Goal: Task Accomplishment & Management: Use online tool/utility

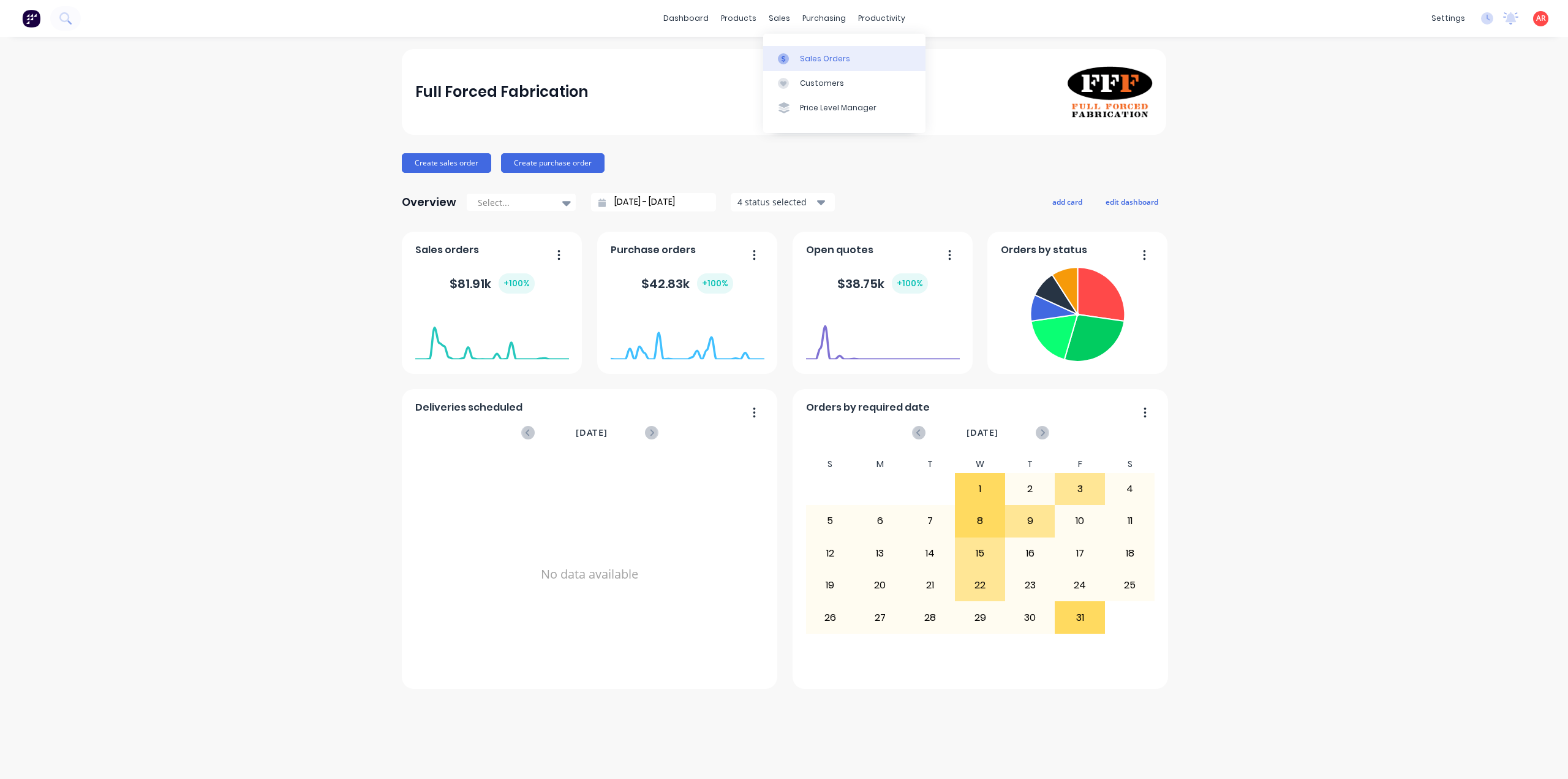
click at [803, 58] on div "Sales Orders" at bounding box center [825, 59] width 50 height 11
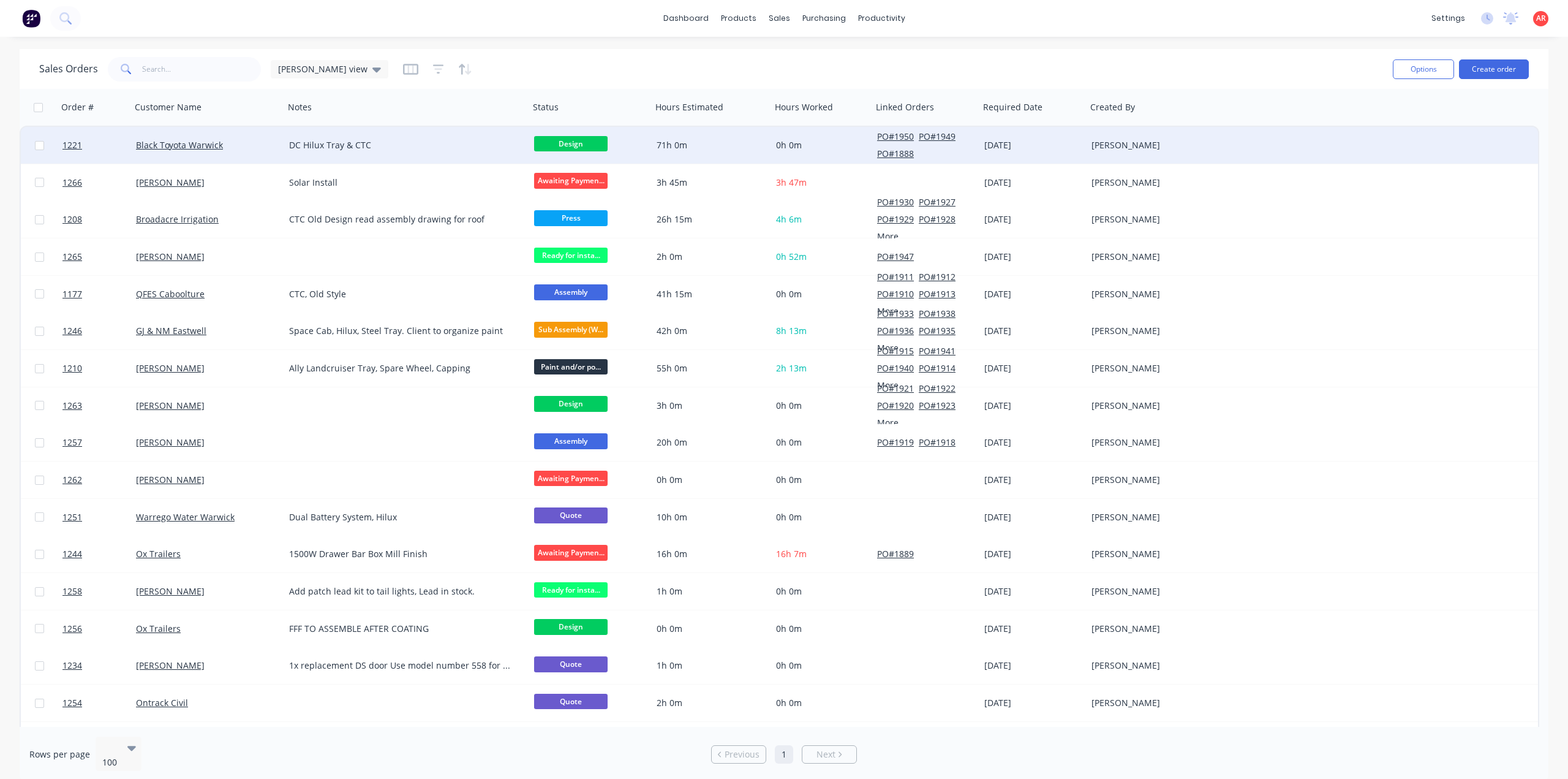
click at [583, 140] on span "Design" at bounding box center [570, 144] width 74 height 16
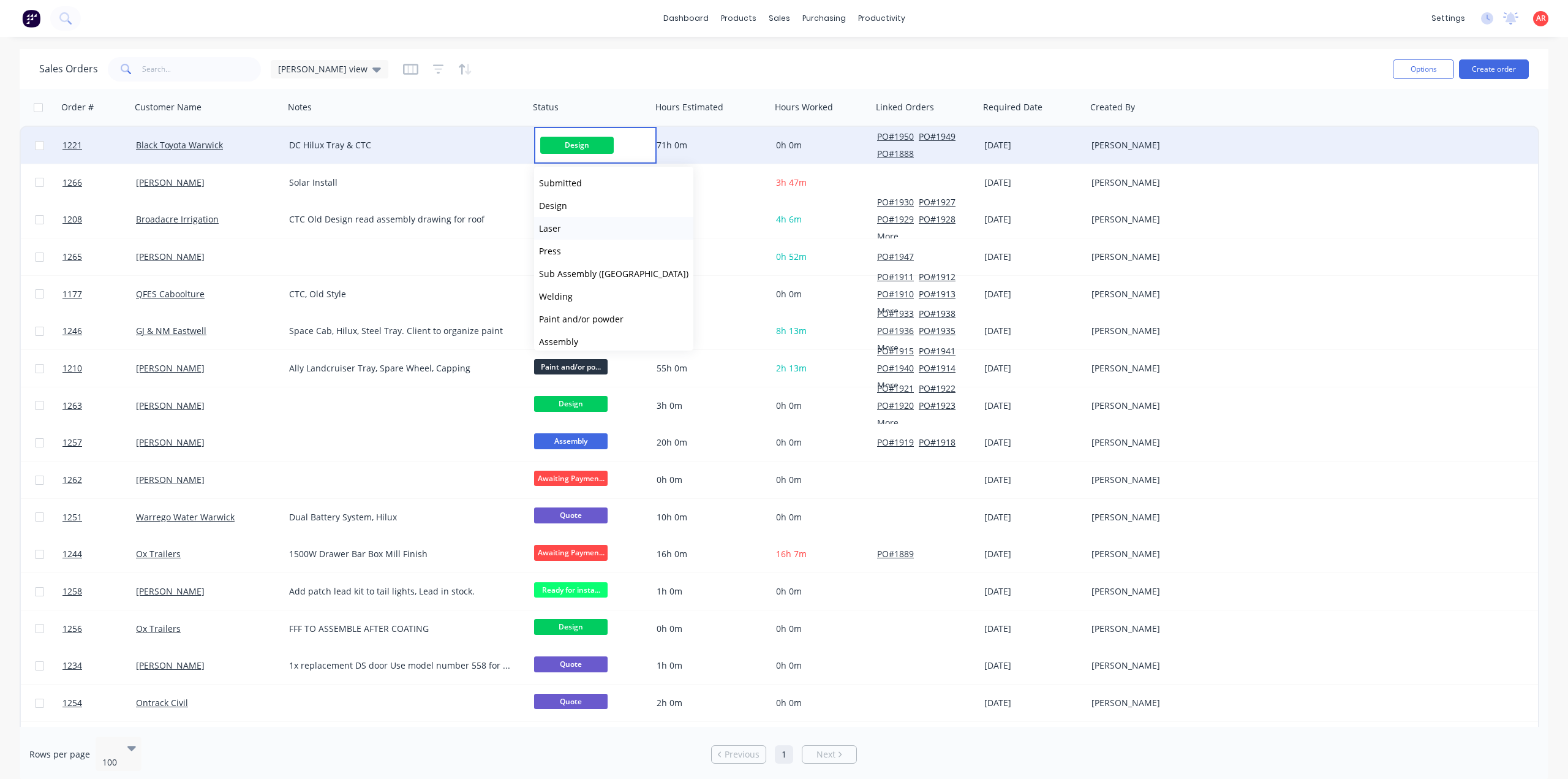
click at [576, 228] on button "Laser" at bounding box center [614, 228] width 159 height 22
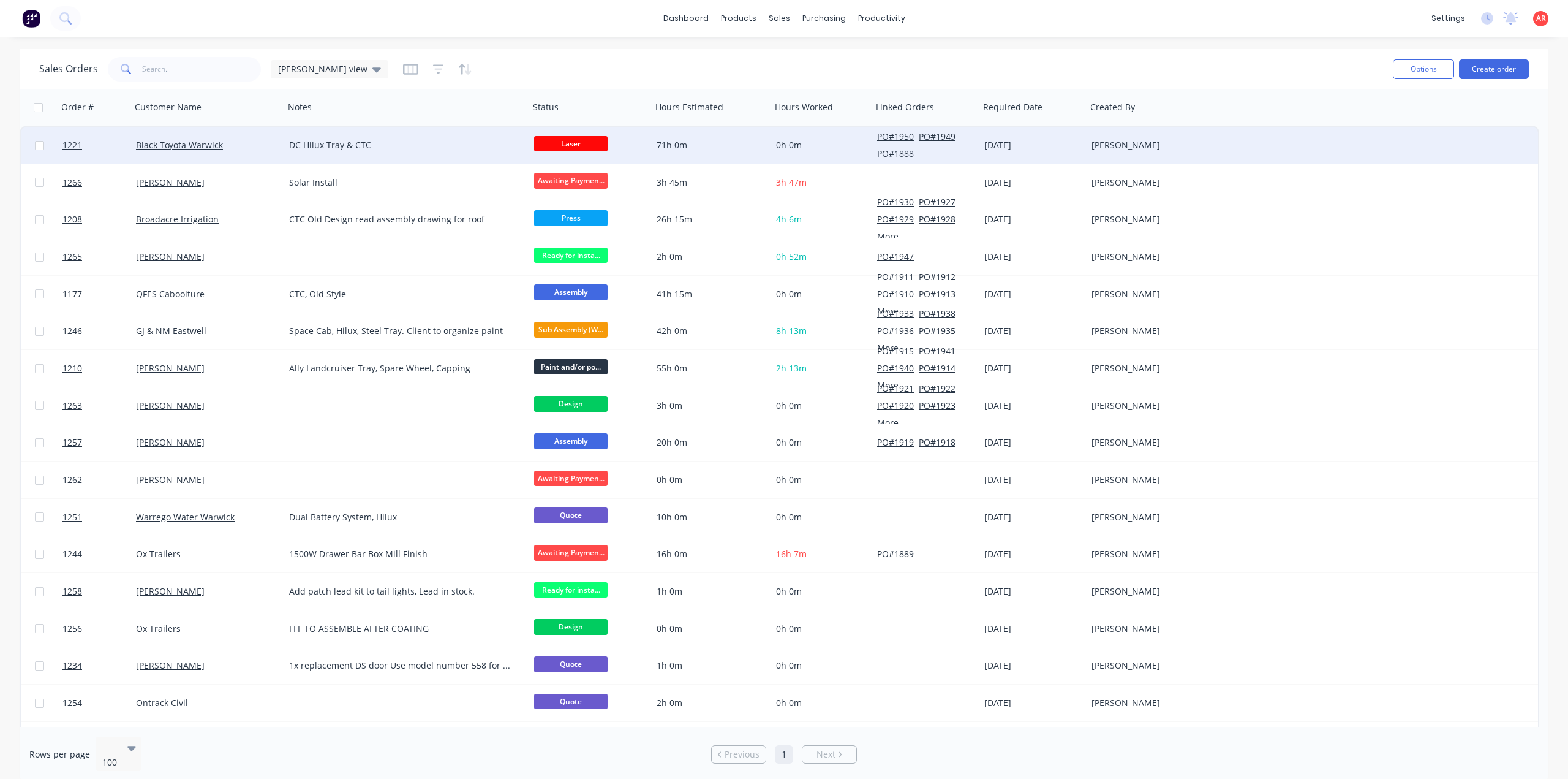
click at [273, 151] on div "Black Toyota Warwick" at bounding box center [208, 145] width 144 height 12
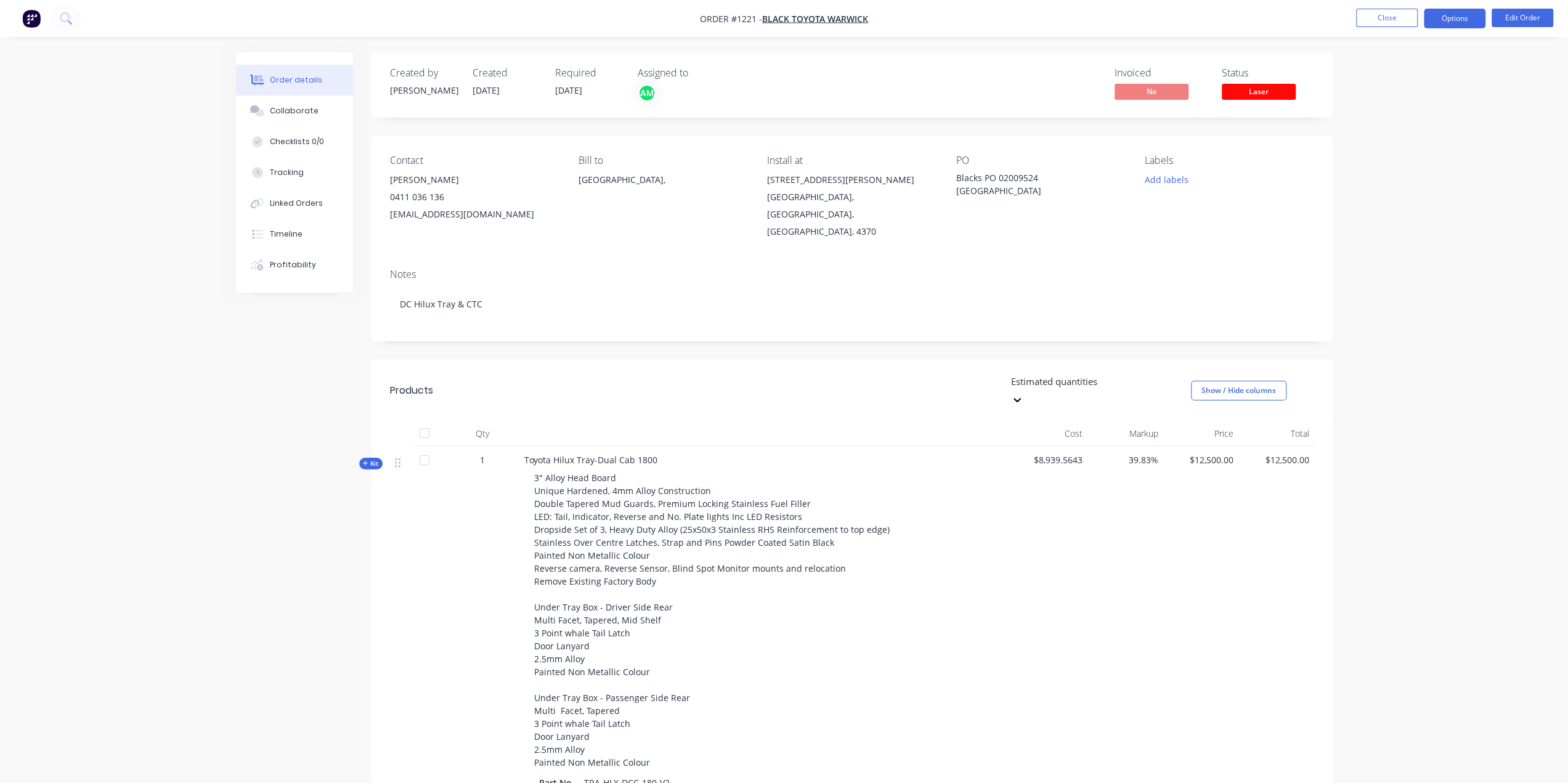
click at [1438, 10] on button "Options" at bounding box center [1454, 19] width 61 height 19
click at [1415, 150] on div "Work Order" at bounding box center [1417, 149] width 113 height 18
click at [1411, 124] on div "Without pricing" at bounding box center [1417, 124] width 113 height 18
click at [667, 129] on div "Created by [PERSON_NAME] Created [DATE] Required [DATE] Assigned to AM Invoiced…" at bounding box center [852, 686] width 961 height 1269
click at [304, 121] on button "Collaborate" at bounding box center [294, 111] width 117 height 31
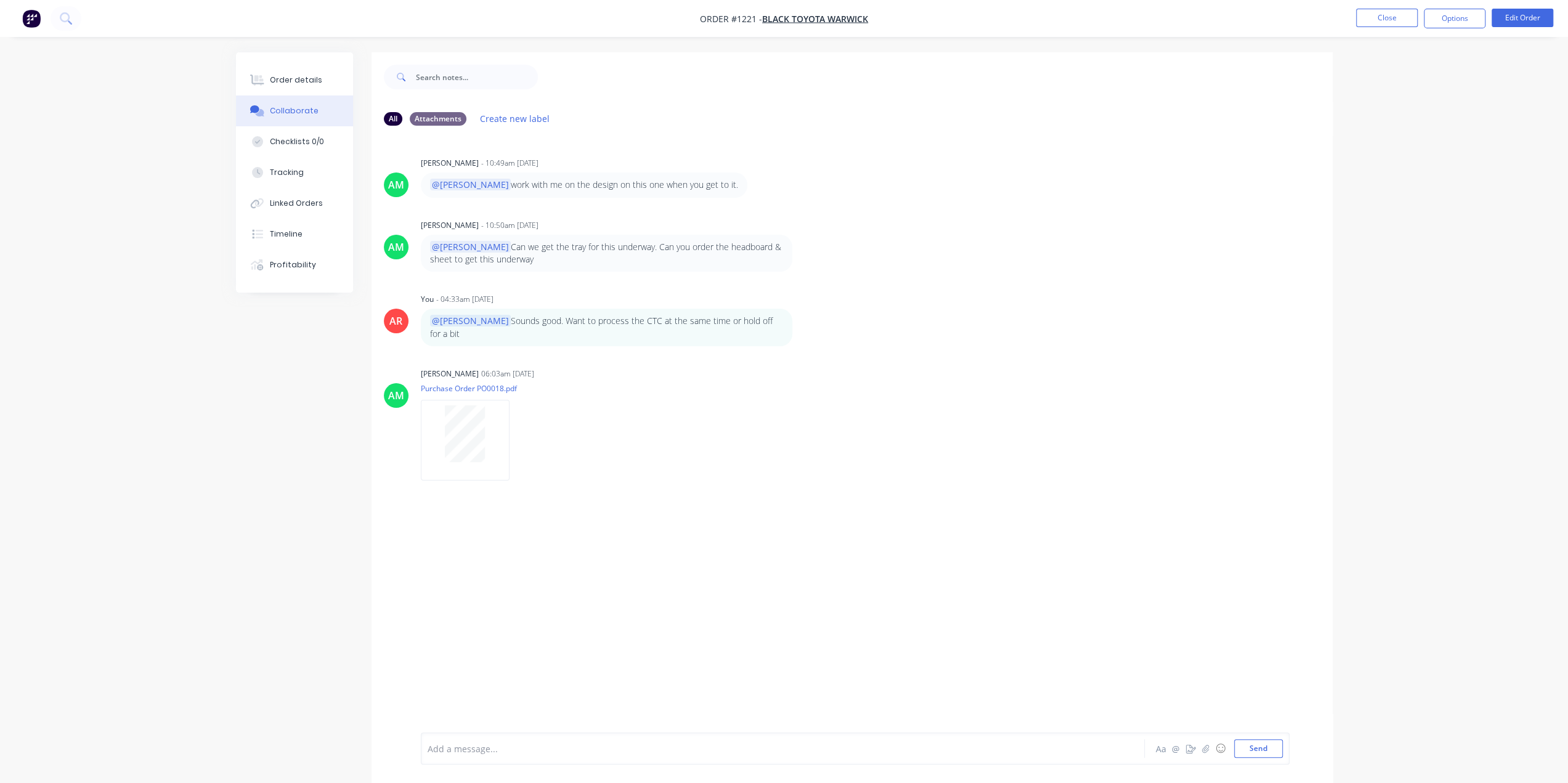
click at [470, 753] on div at bounding box center [749, 748] width 641 height 13
click at [1265, 756] on button "Send" at bounding box center [1258, 748] width 49 height 19
click at [314, 209] on button "Linked Orders" at bounding box center [294, 203] width 117 height 31
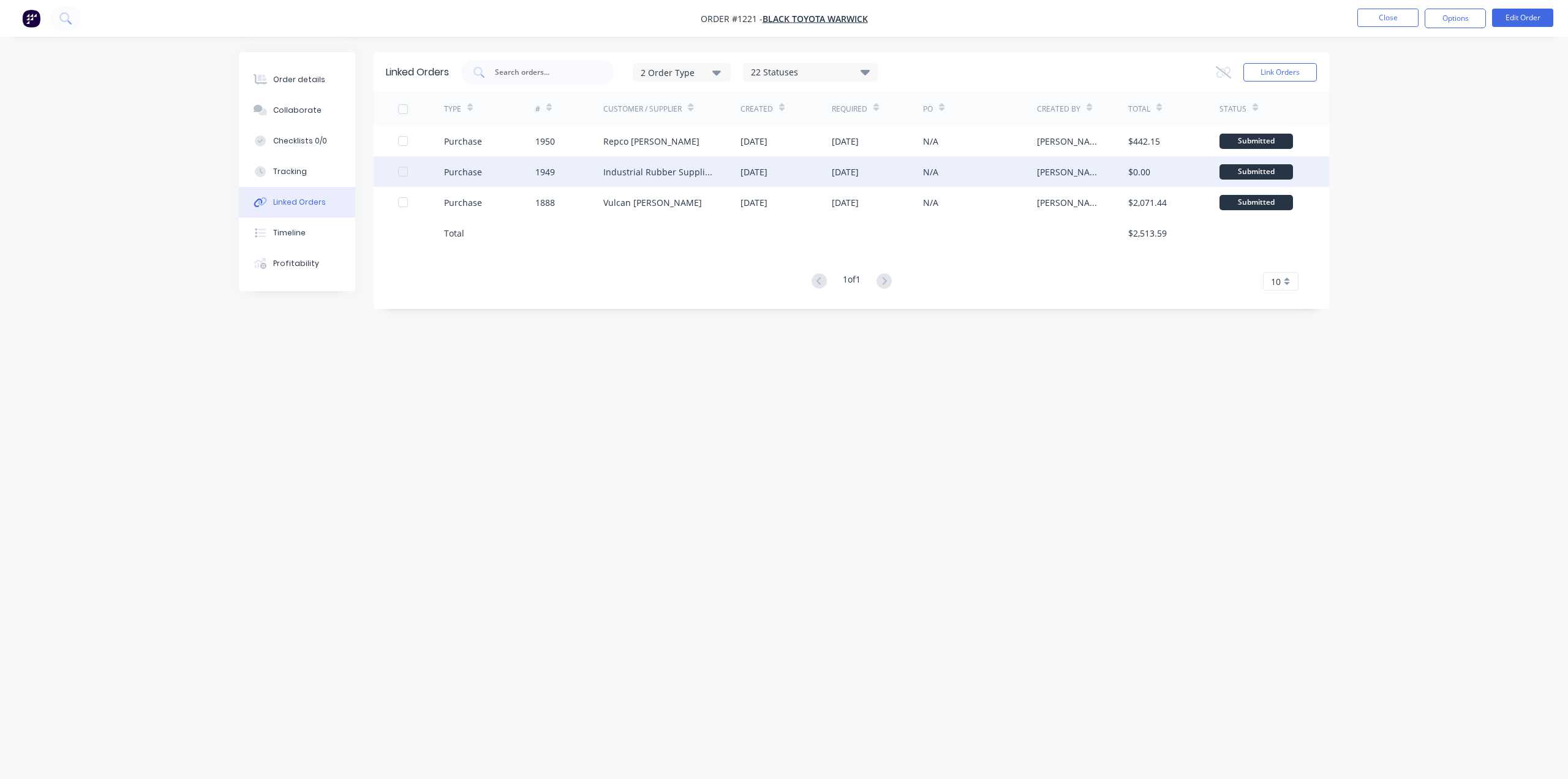
click at [662, 176] on div "Industrial Rubber Supplies IRS" at bounding box center [659, 171] width 112 height 13
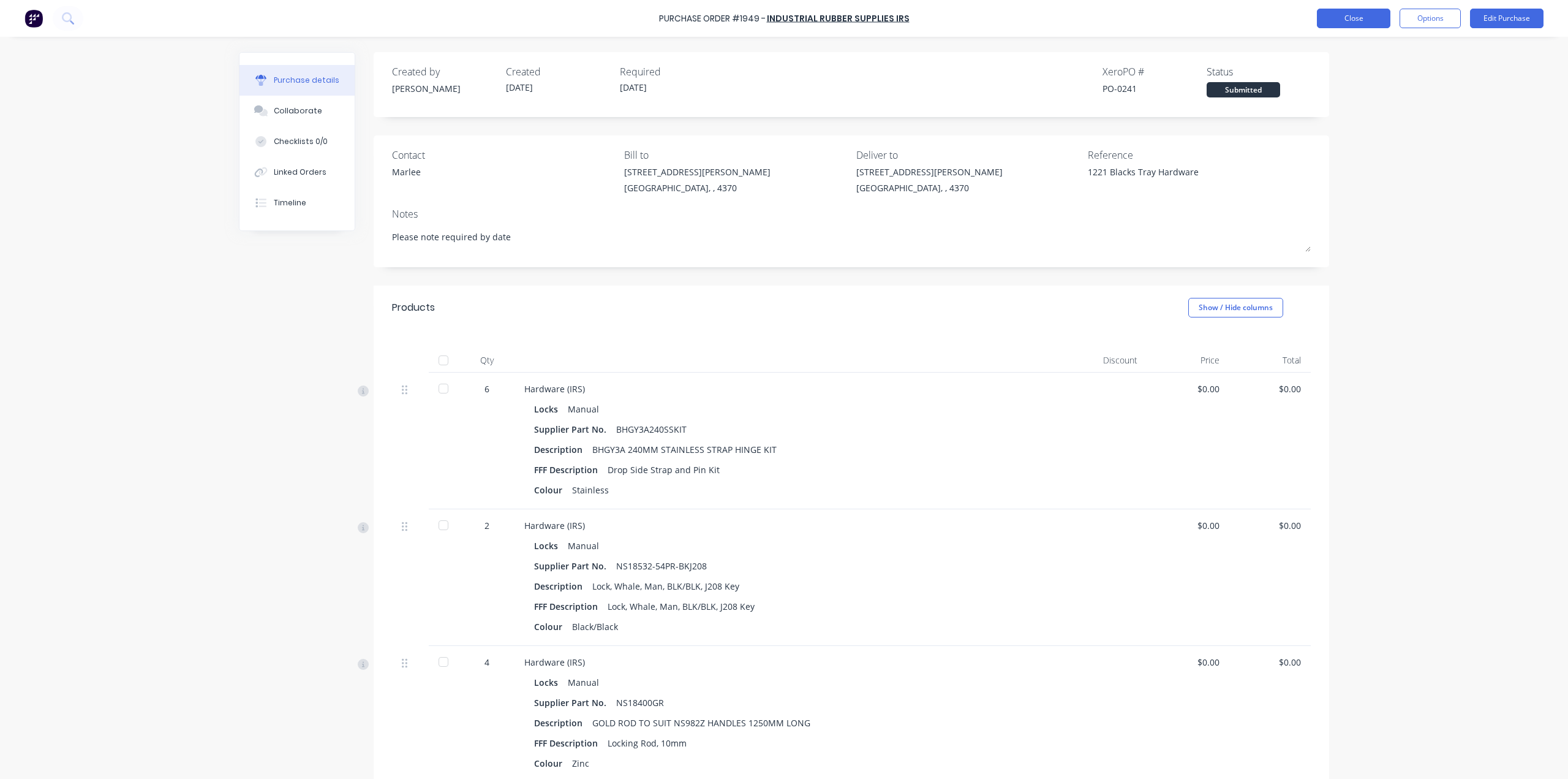
click at [1347, 26] on button "Close" at bounding box center [1354, 19] width 74 height 19
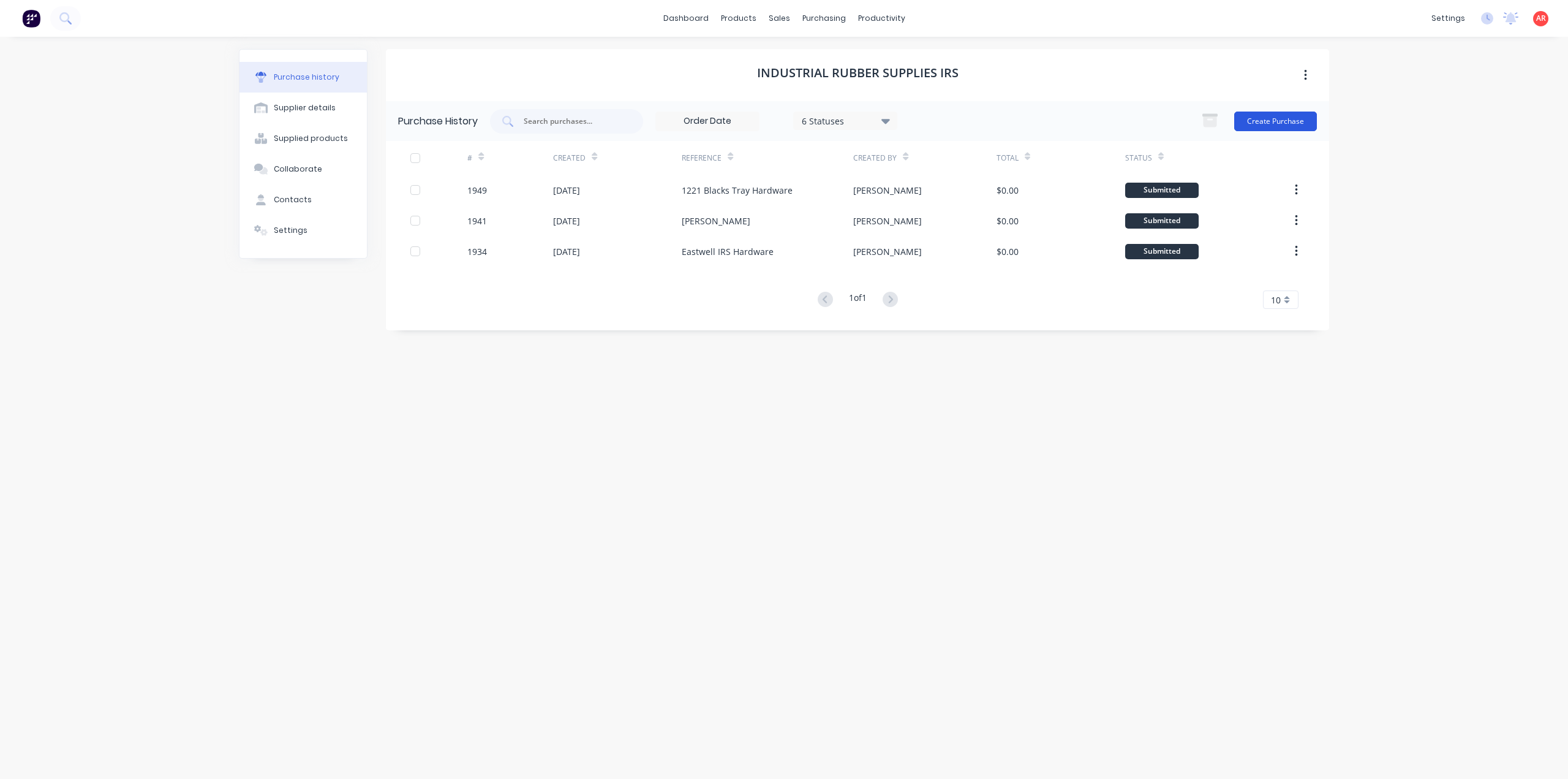
click at [1260, 113] on button "Create Purchase" at bounding box center [1275, 121] width 83 height 19
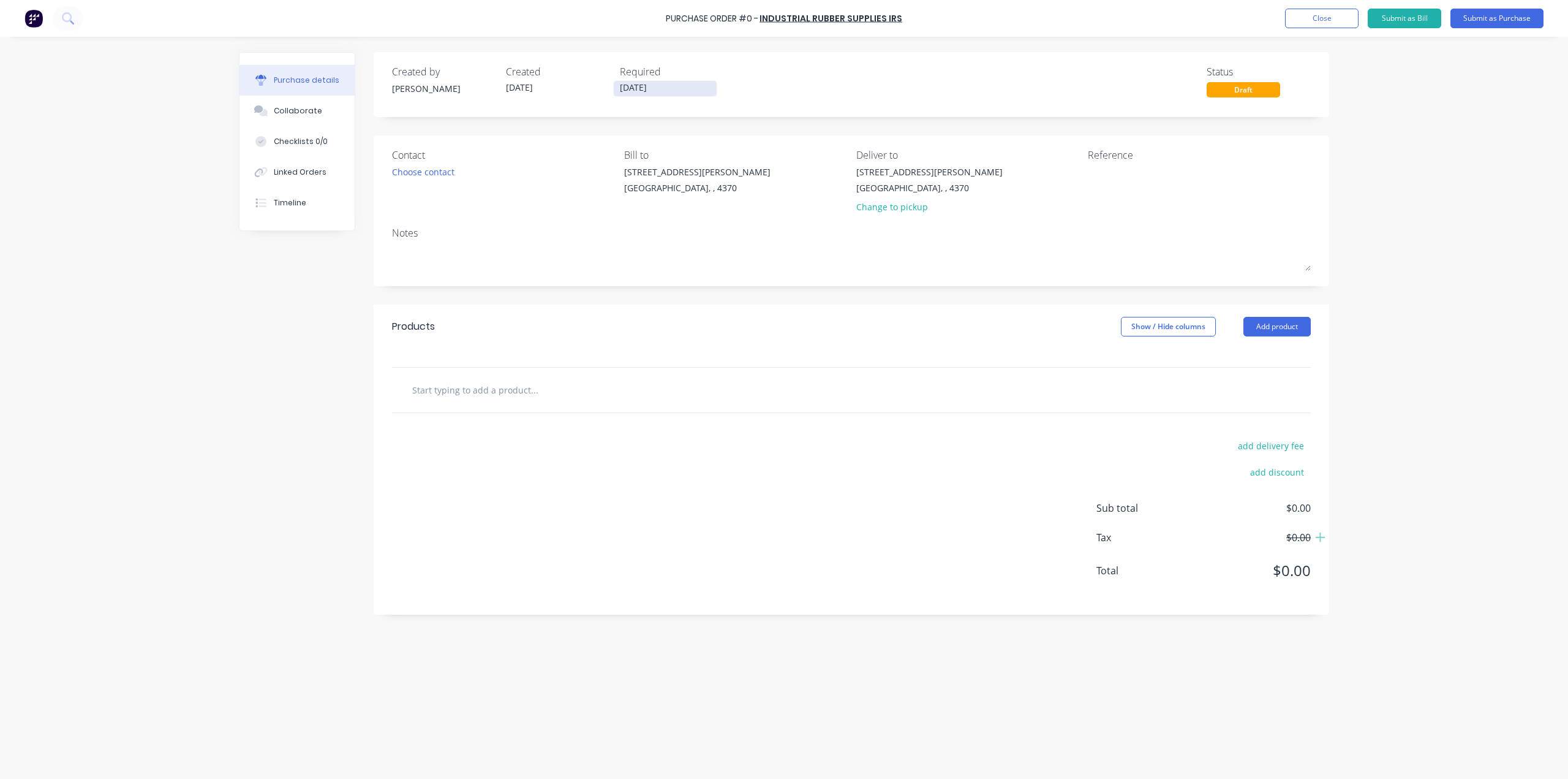
click at [648, 92] on input "[DATE]" at bounding box center [665, 89] width 103 height 16
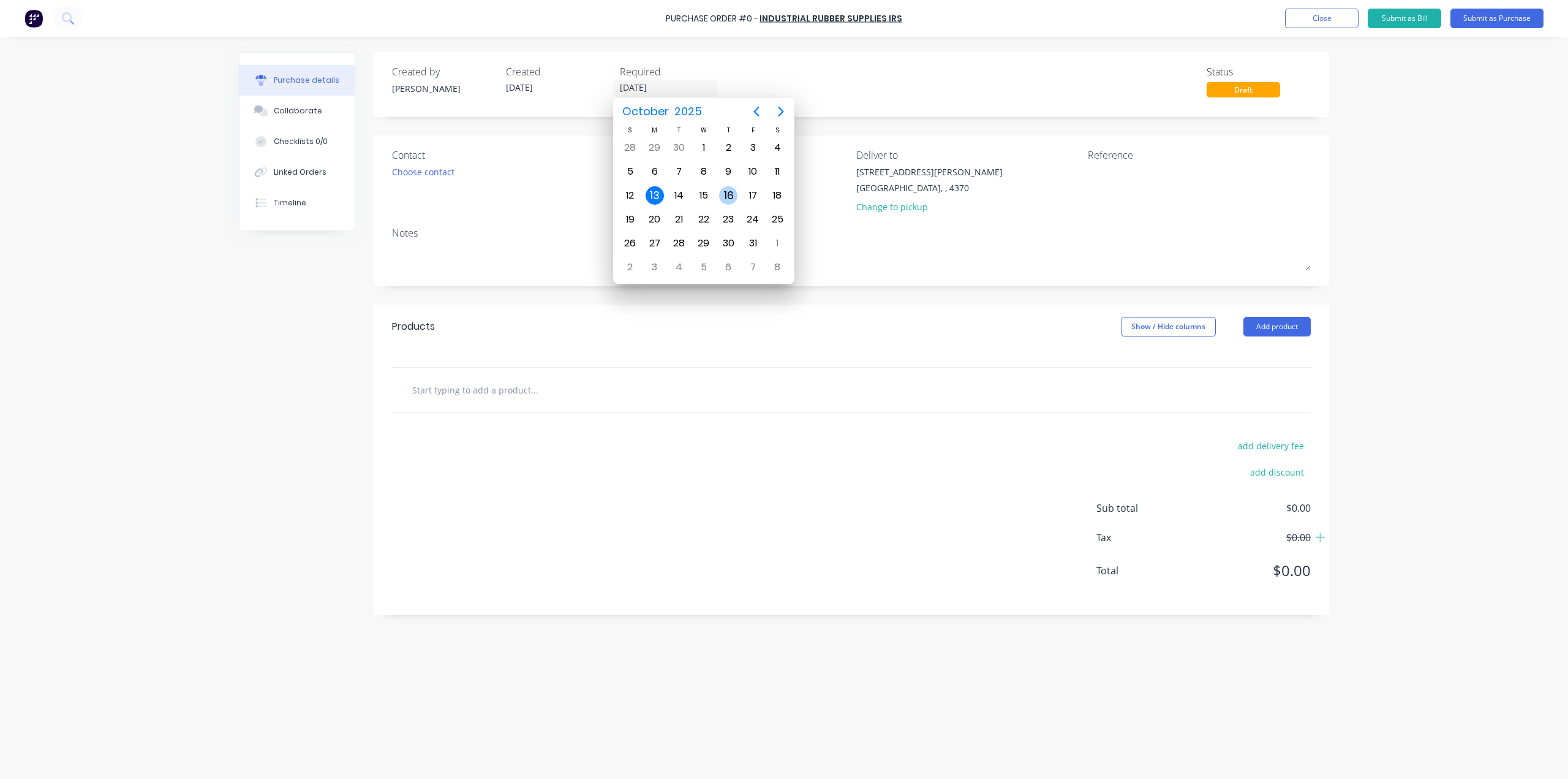
click at [724, 192] on div "16" at bounding box center [728, 195] width 19 height 19
type input "[DATE]"
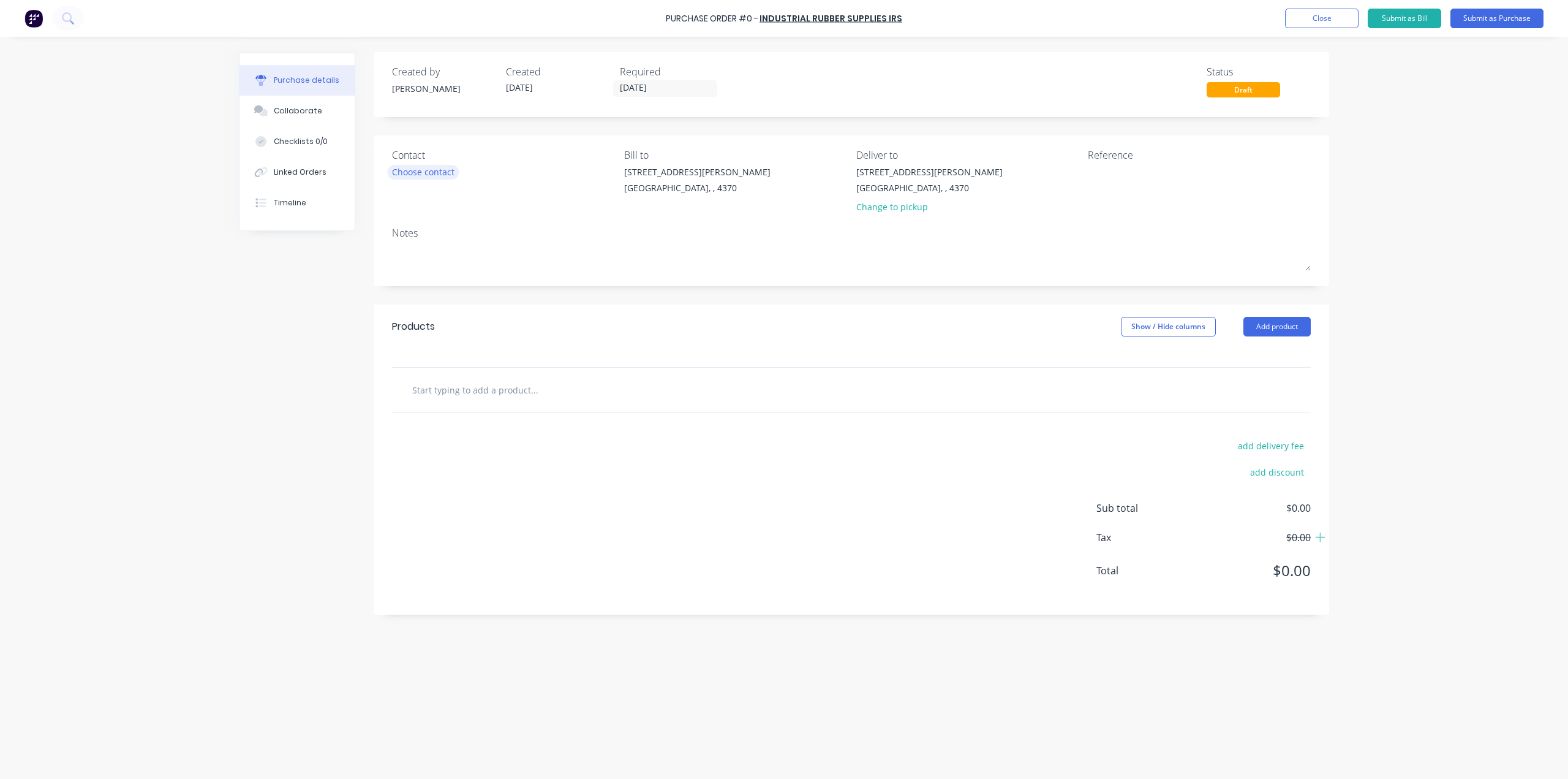
click at [427, 166] on div "Choose contact" at bounding box center [424, 171] width 63 height 13
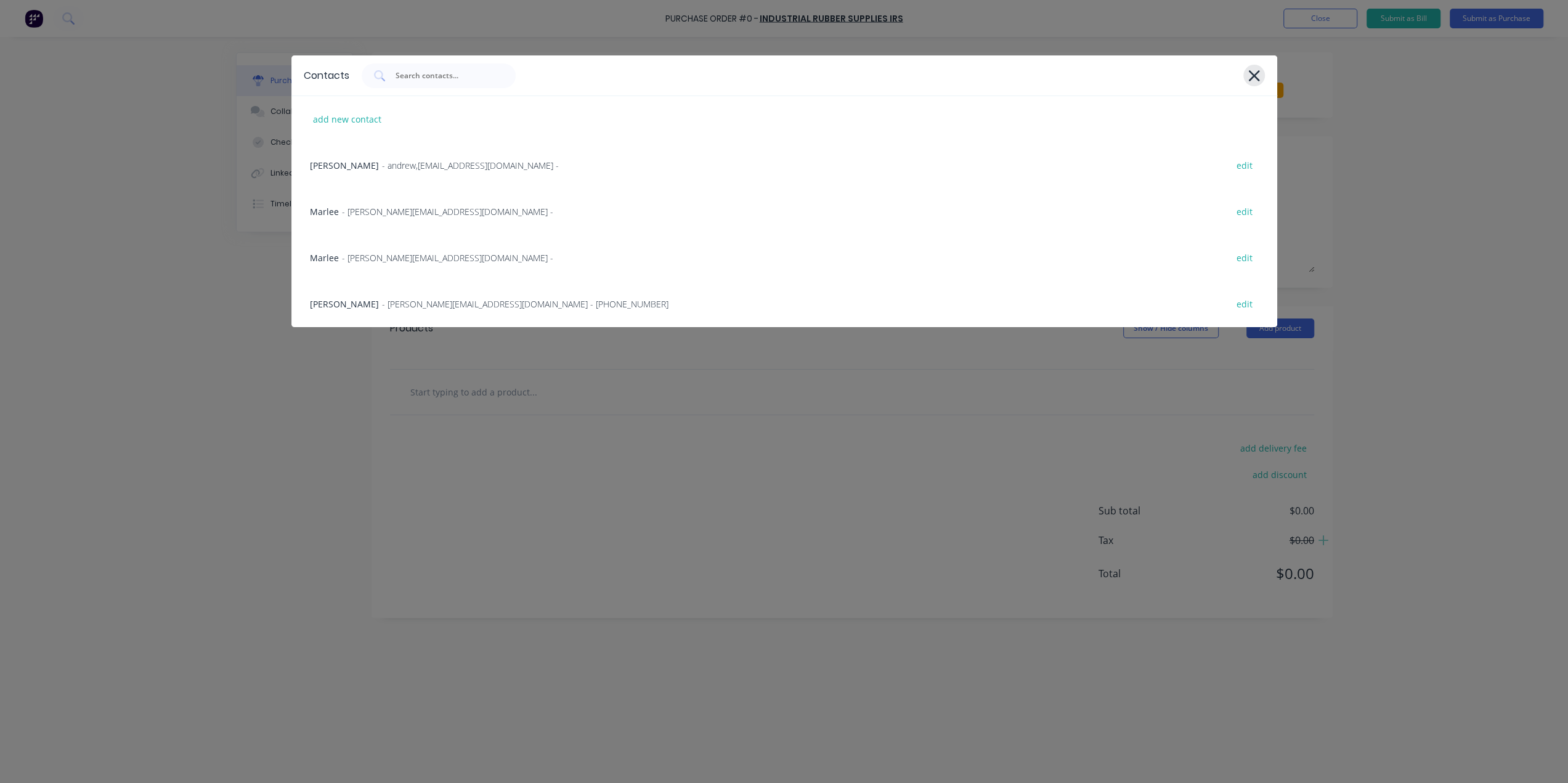
click at [1248, 75] on icon at bounding box center [1254, 76] width 13 height 17
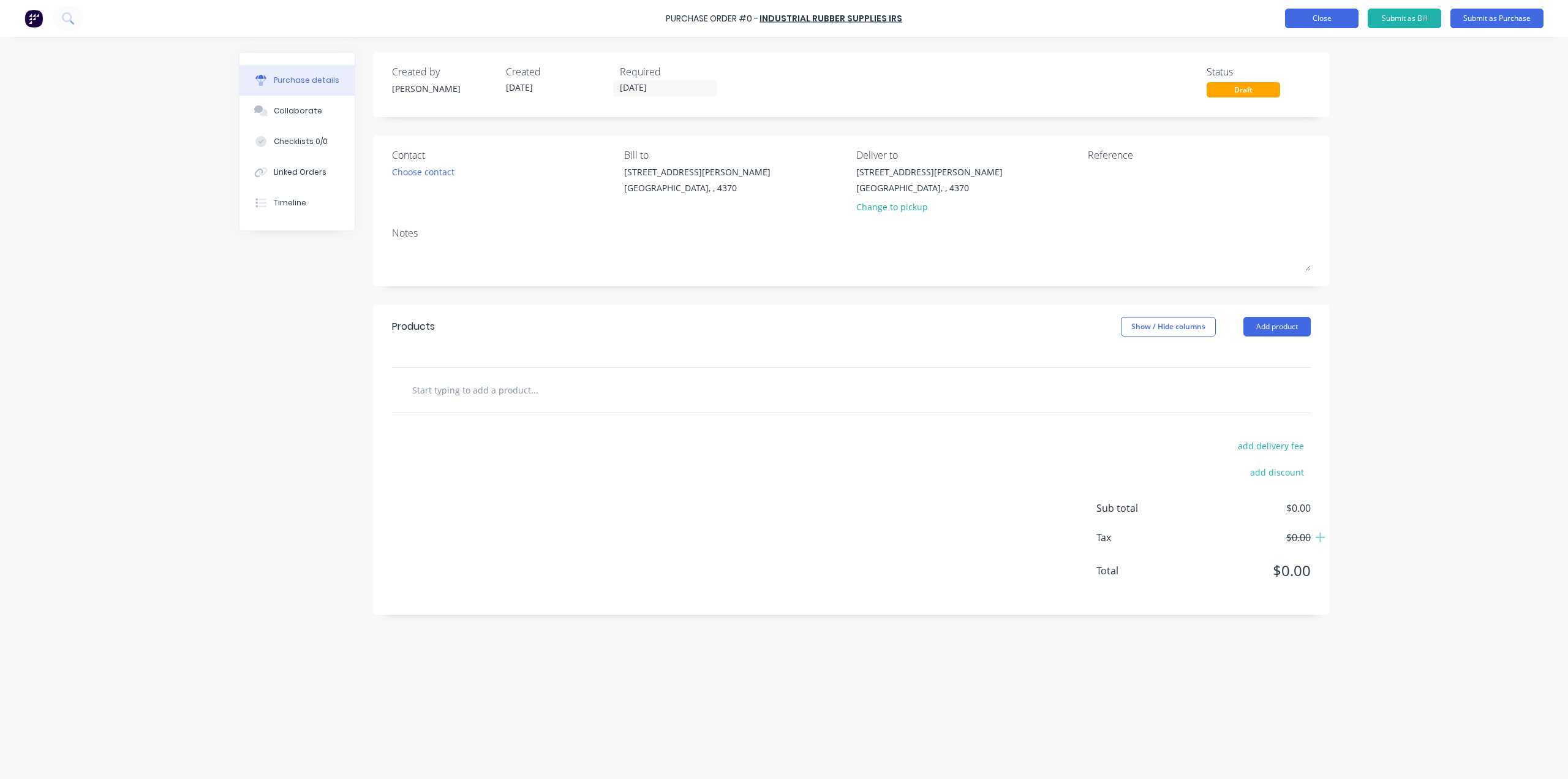
click at [1290, 22] on button "Close" at bounding box center [1322, 19] width 74 height 19
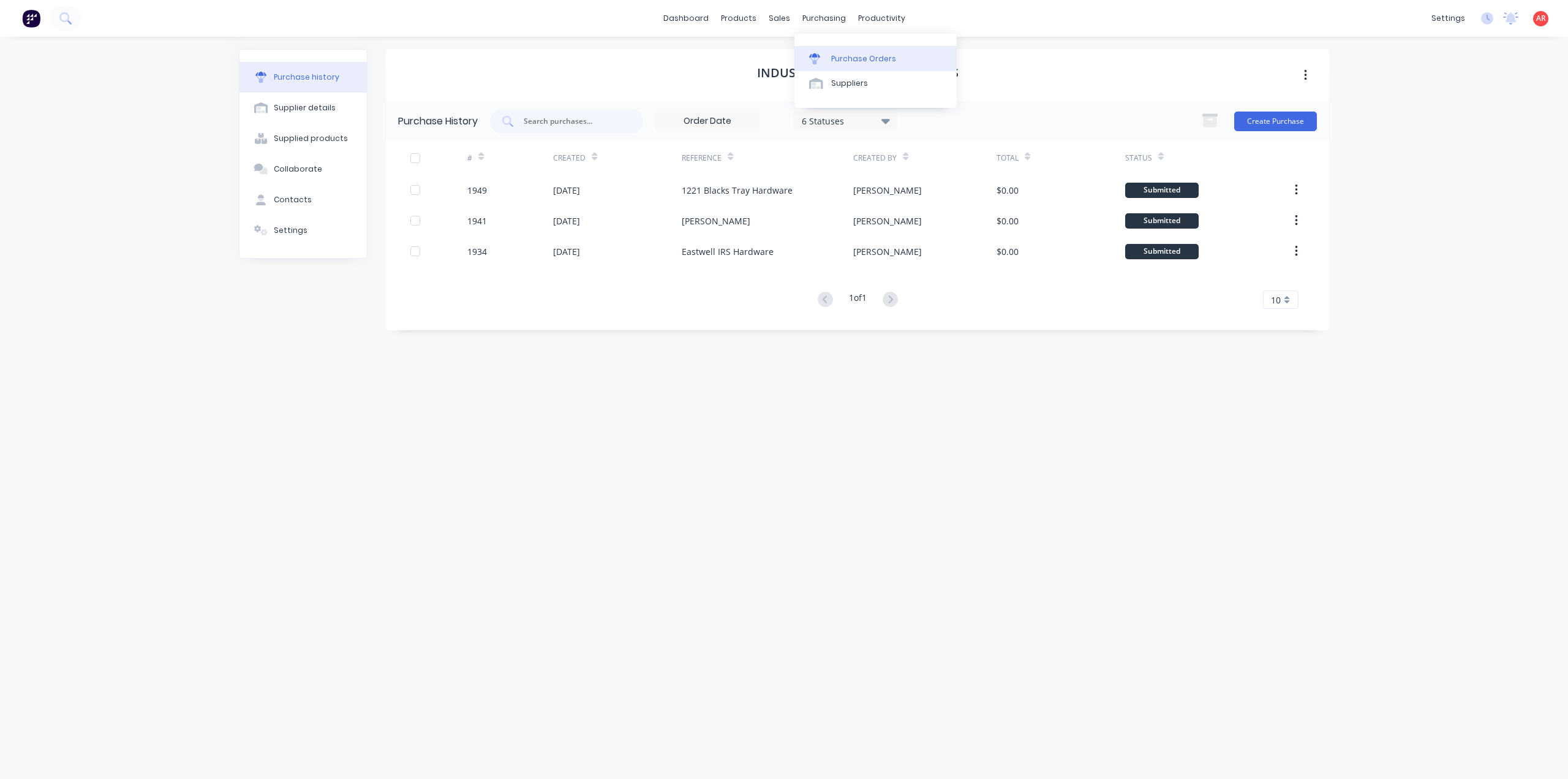
click at [832, 51] on link "Purchase Orders" at bounding box center [876, 58] width 162 height 25
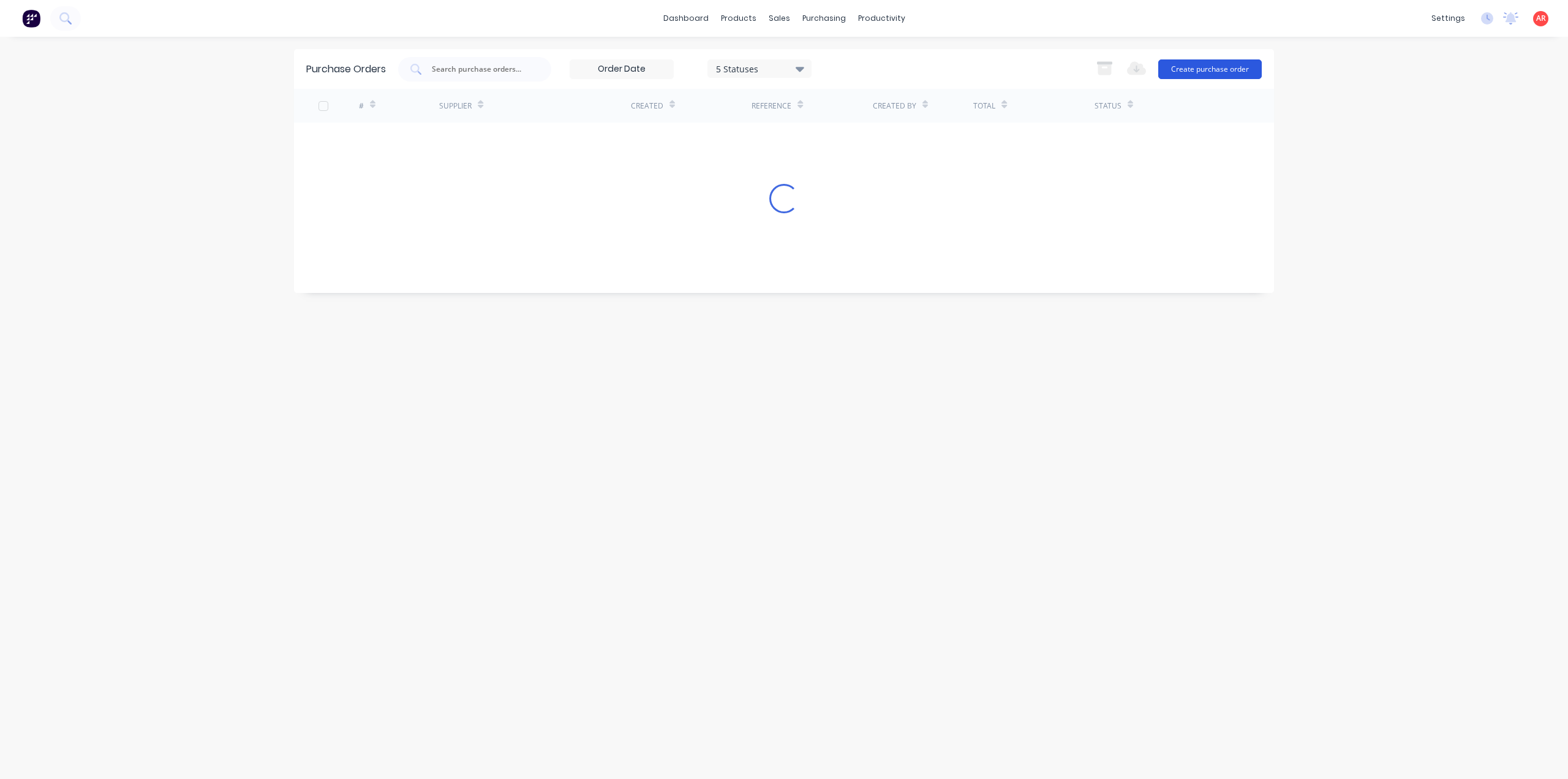
click at [1188, 64] on button "Create purchase order" at bounding box center [1210, 69] width 103 height 19
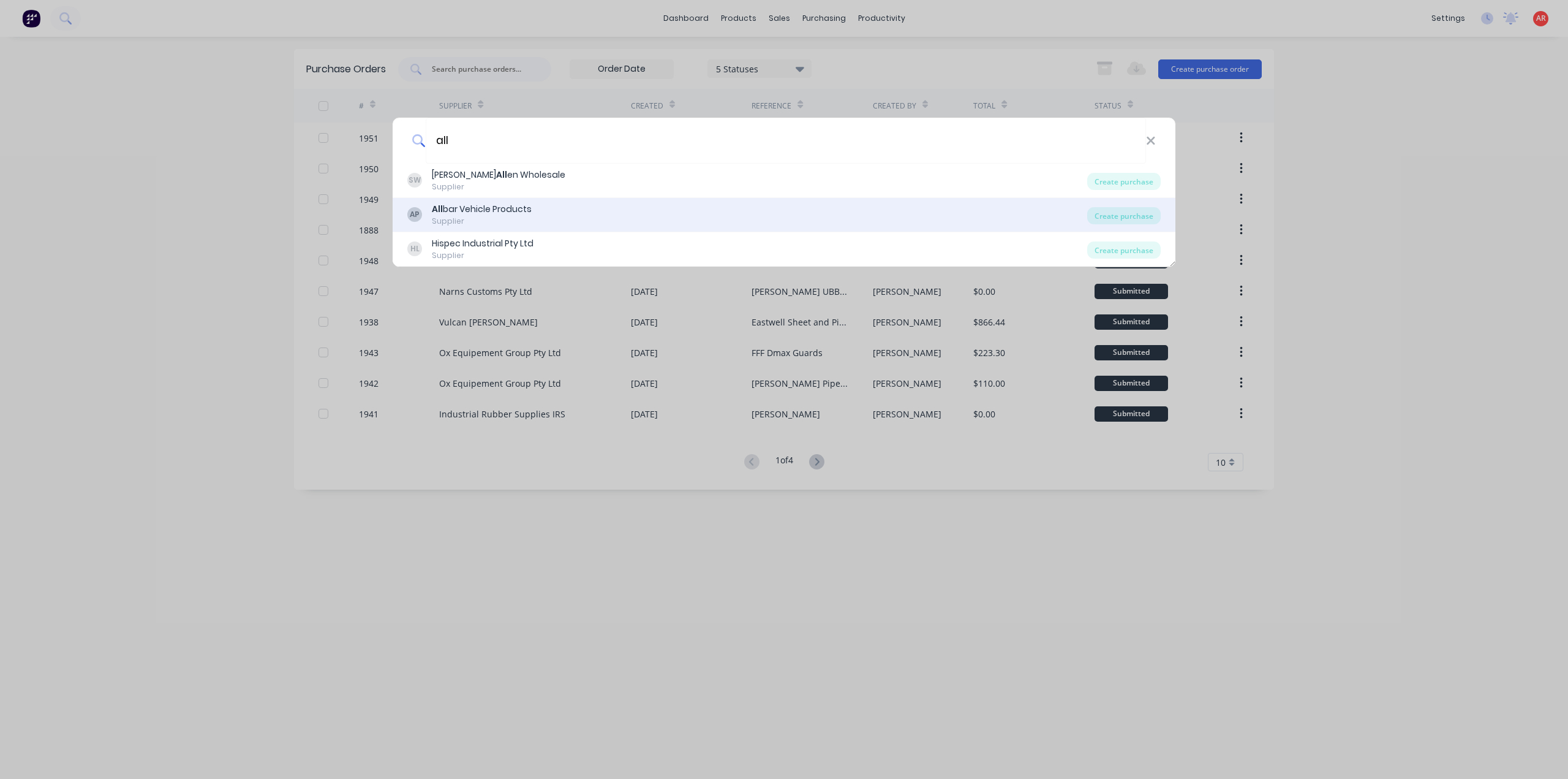
type input "all"
click at [509, 210] on div "All bar Vehicle Products" at bounding box center [482, 209] width 100 height 13
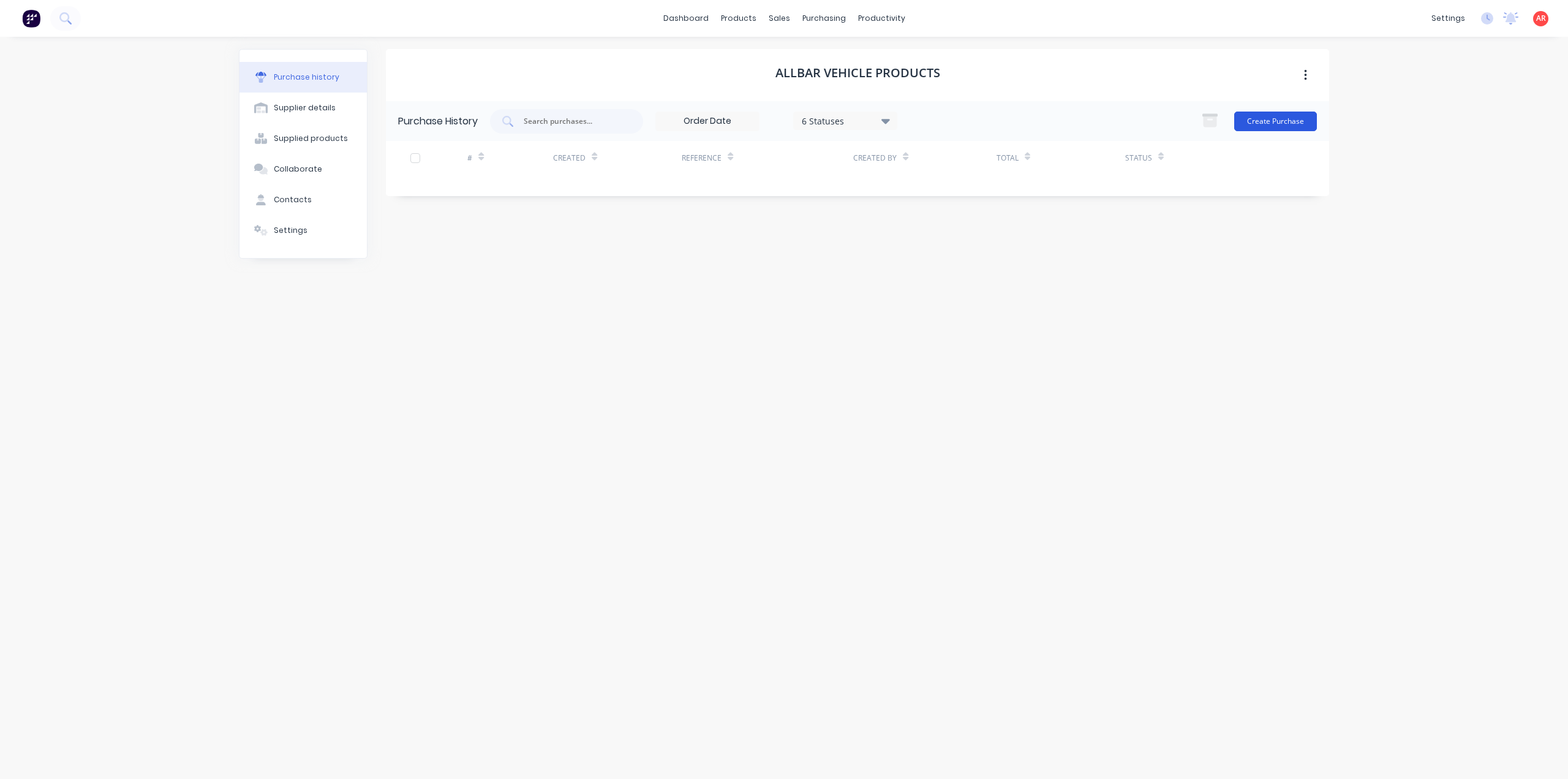
click at [1263, 127] on button "Create Purchase" at bounding box center [1275, 121] width 83 height 19
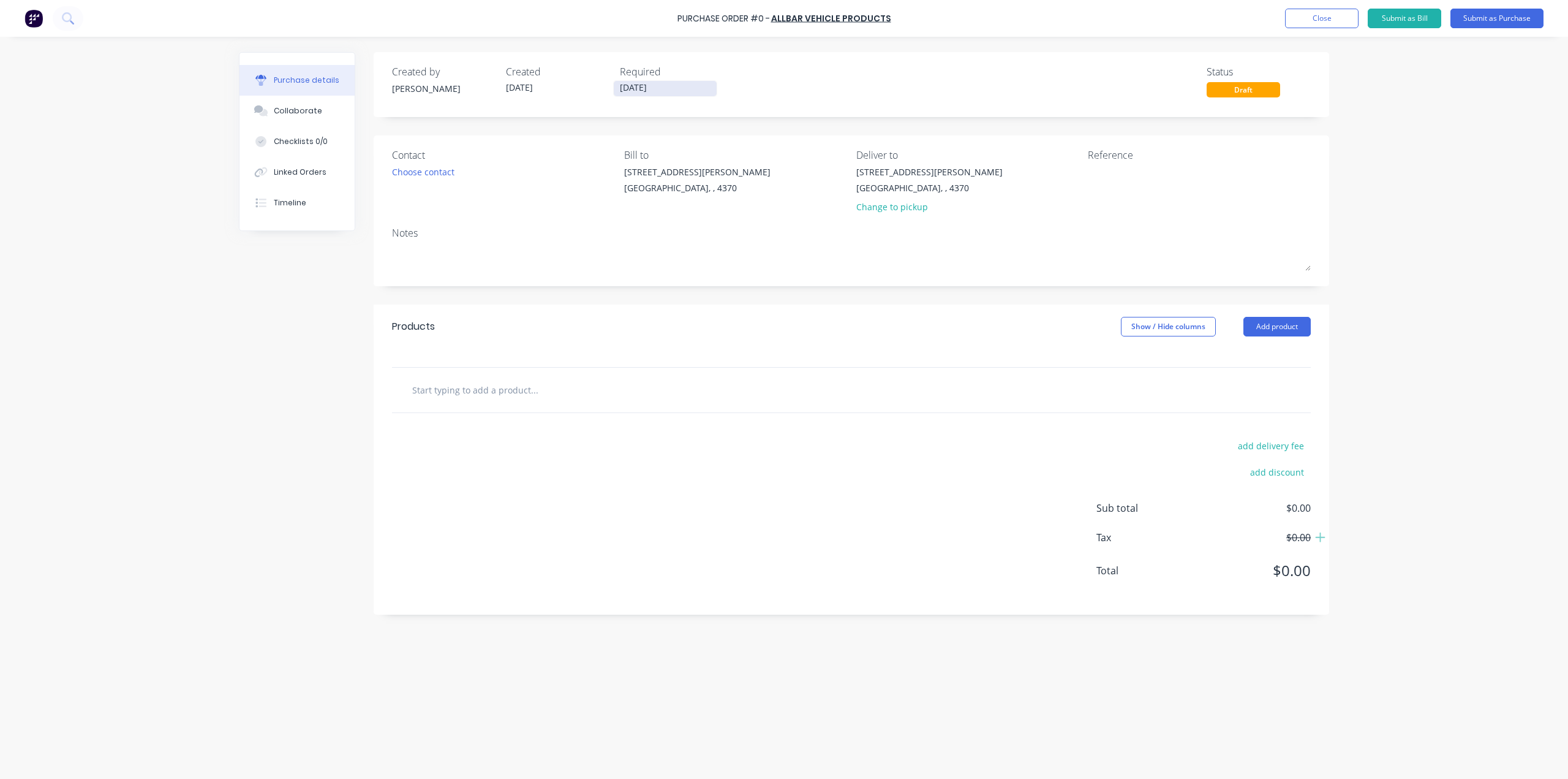
click at [646, 86] on input "[DATE]" at bounding box center [665, 89] width 103 height 16
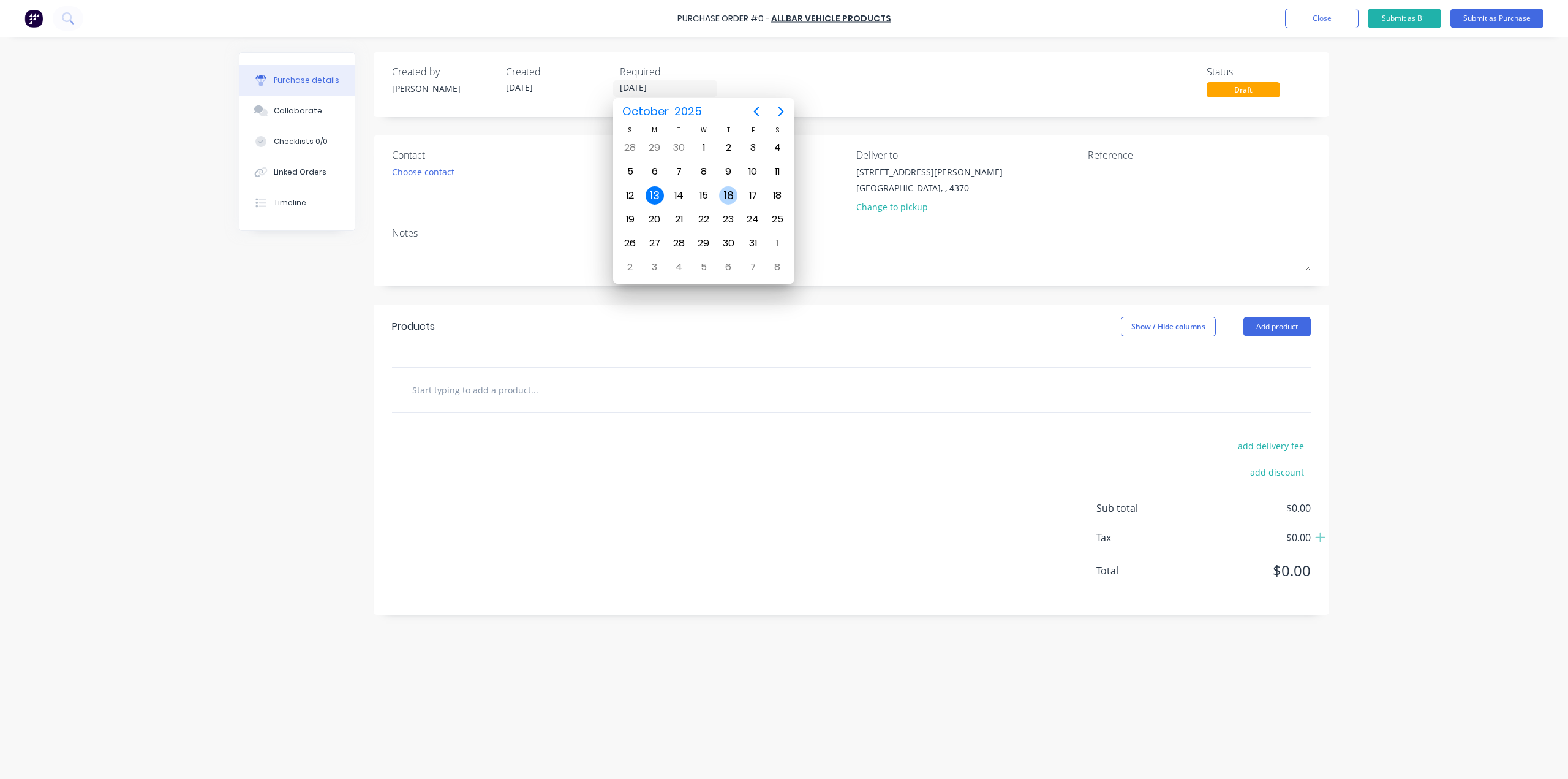
click at [733, 191] on div "16" at bounding box center [728, 195] width 19 height 19
type input "[DATE]"
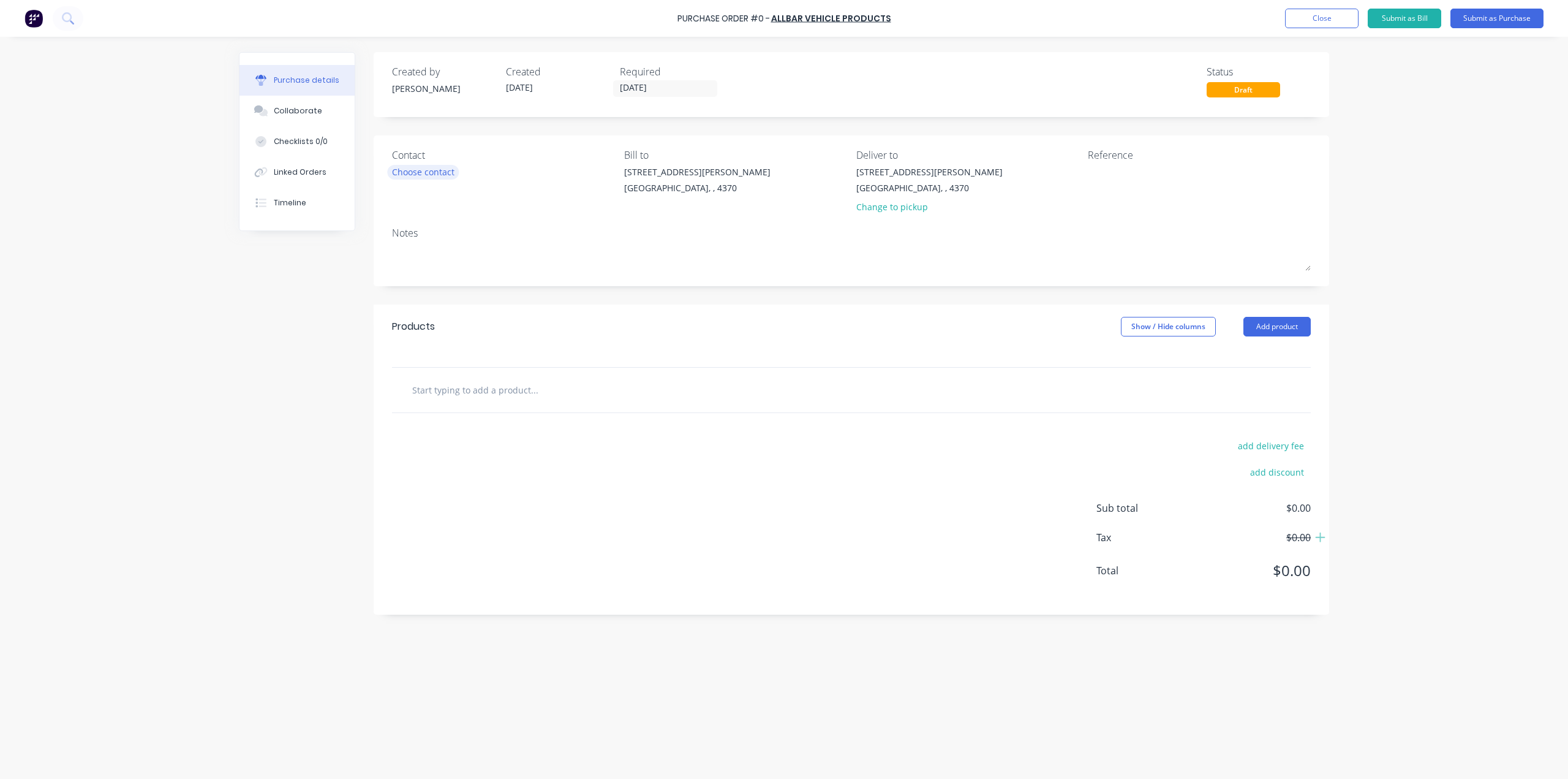
click at [430, 176] on div "Choose contact" at bounding box center [424, 171] width 63 height 13
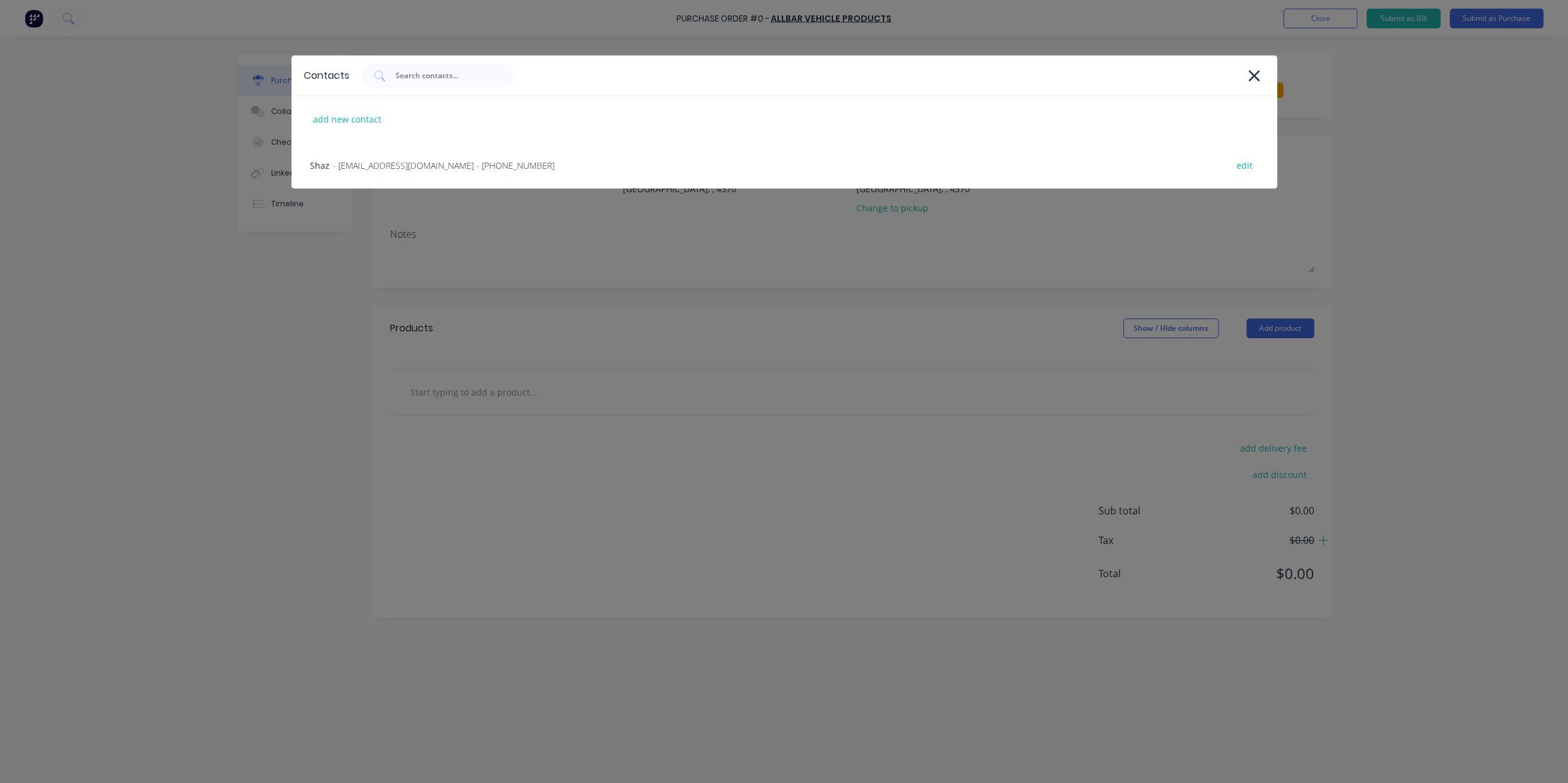
click at [432, 177] on div "Shaz - [EMAIL_ADDRESS][DOMAIN_NAME] - [PHONE_NUMBER] edit" at bounding box center [784, 165] width 985 height 46
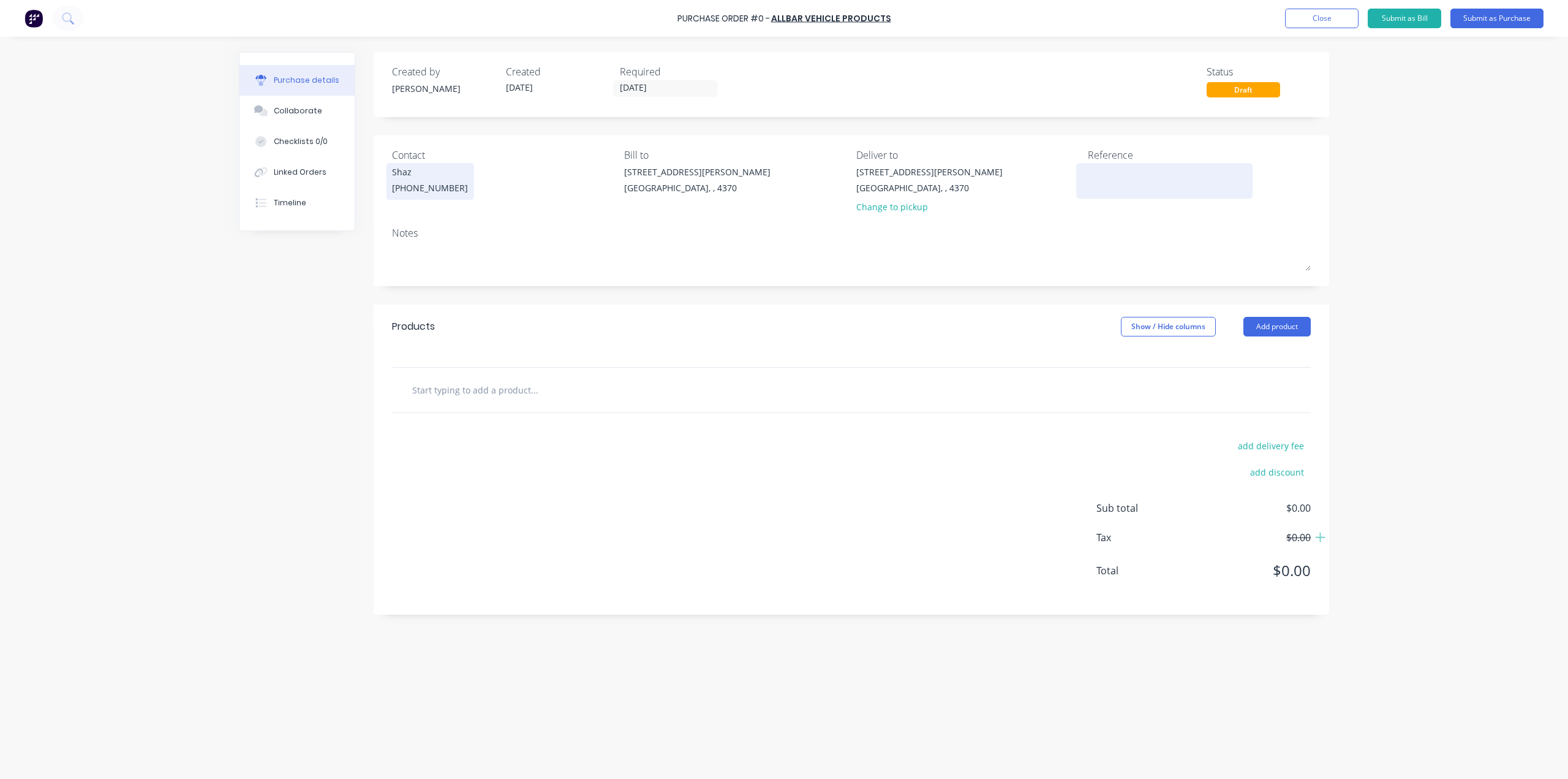
click at [1173, 177] on textarea at bounding box center [1164, 179] width 153 height 28
type textarea "1221 Blacks Headboard Pipe"
click at [1267, 332] on button "Add product" at bounding box center [1277, 326] width 68 height 19
click at [1253, 358] on div "Product catalogue" at bounding box center [1252, 358] width 95 height 18
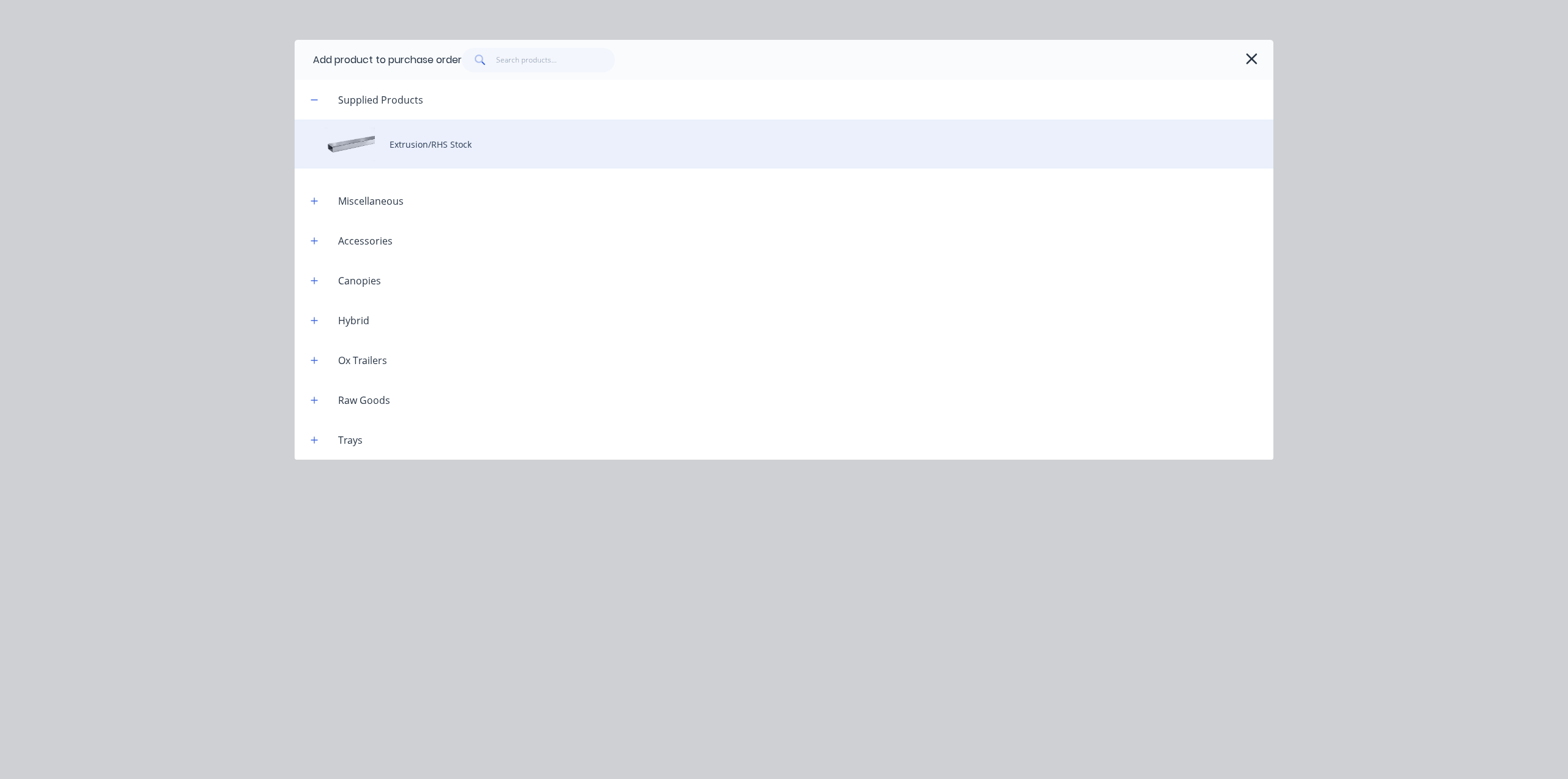
click at [416, 147] on div "Extrusion/RHS Stock" at bounding box center [784, 144] width 979 height 49
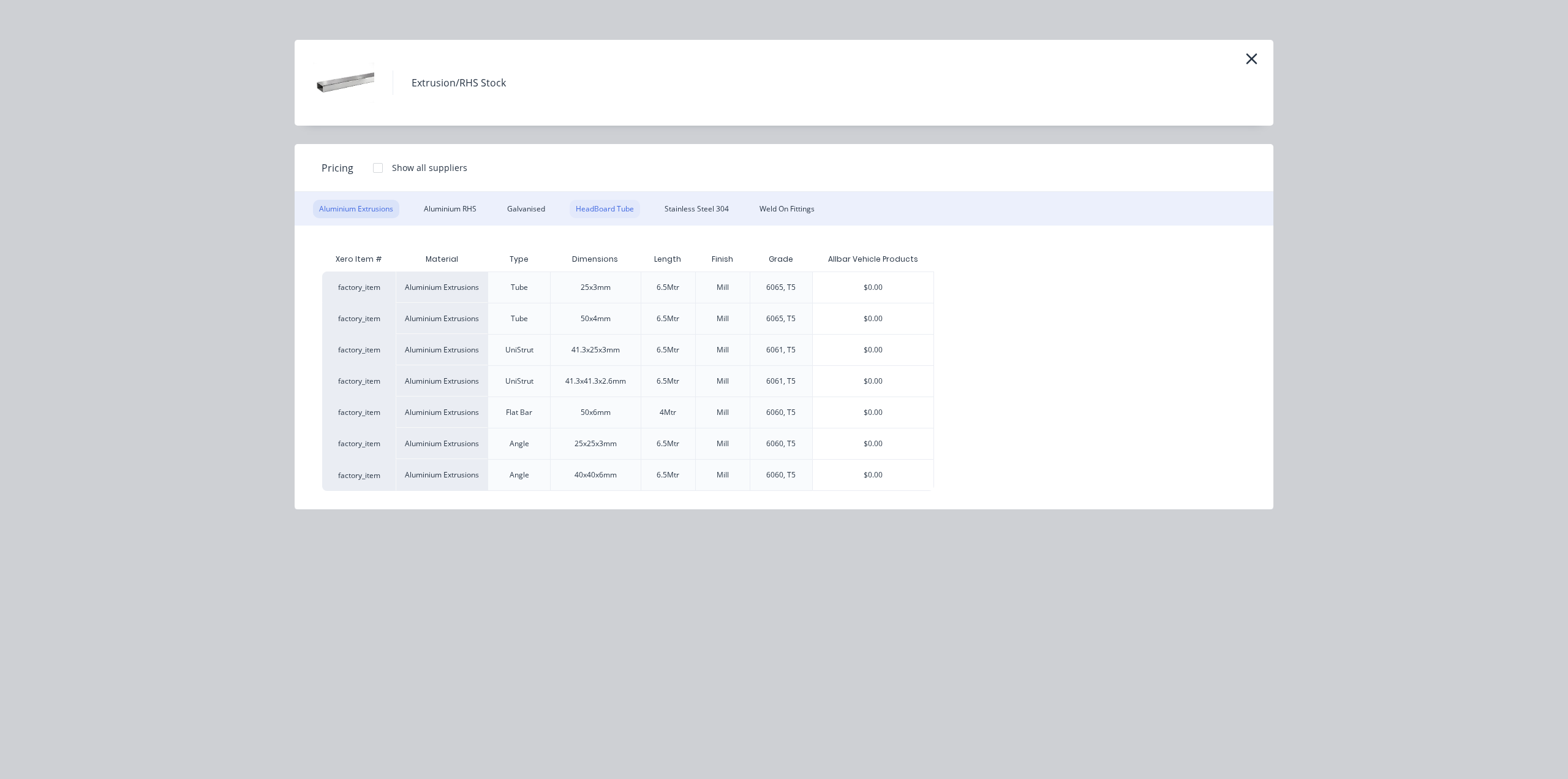
click at [619, 202] on div "HeadBoard Tube" at bounding box center [605, 209] width 71 height 19
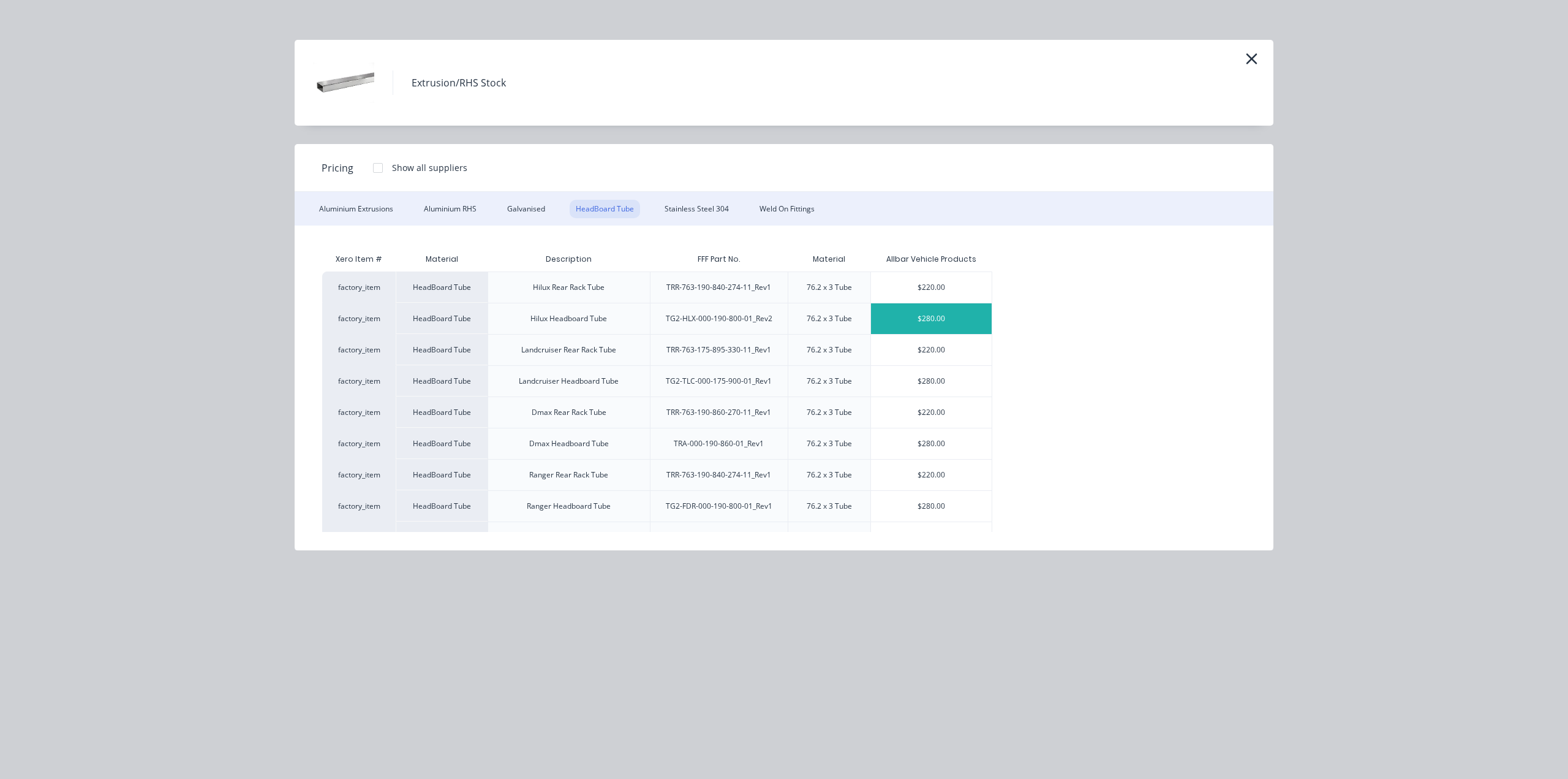
click at [904, 319] on div "$280.00" at bounding box center [931, 318] width 121 height 31
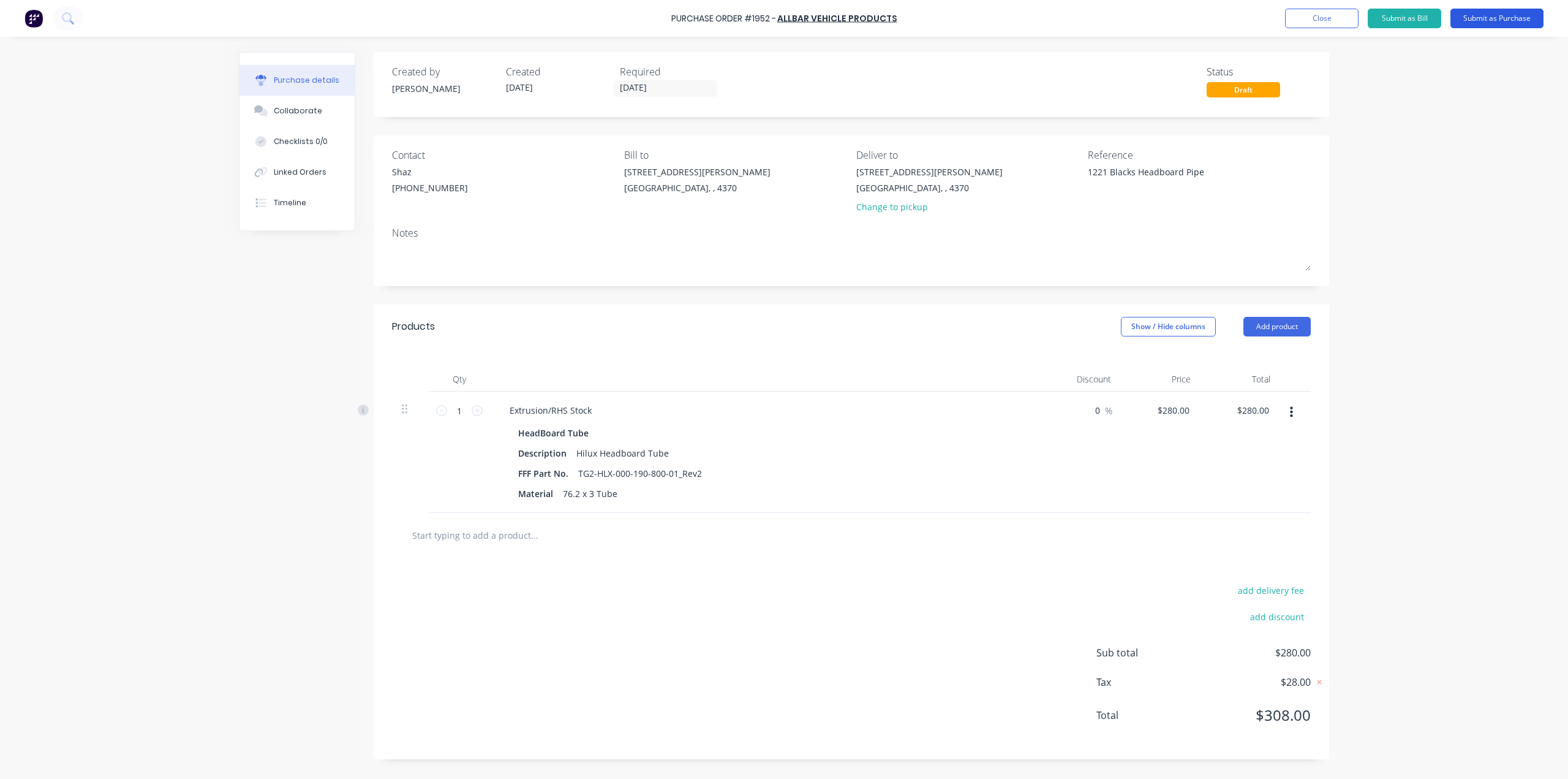
click at [1485, 26] on button "Submit as Purchase" at bounding box center [1497, 19] width 93 height 19
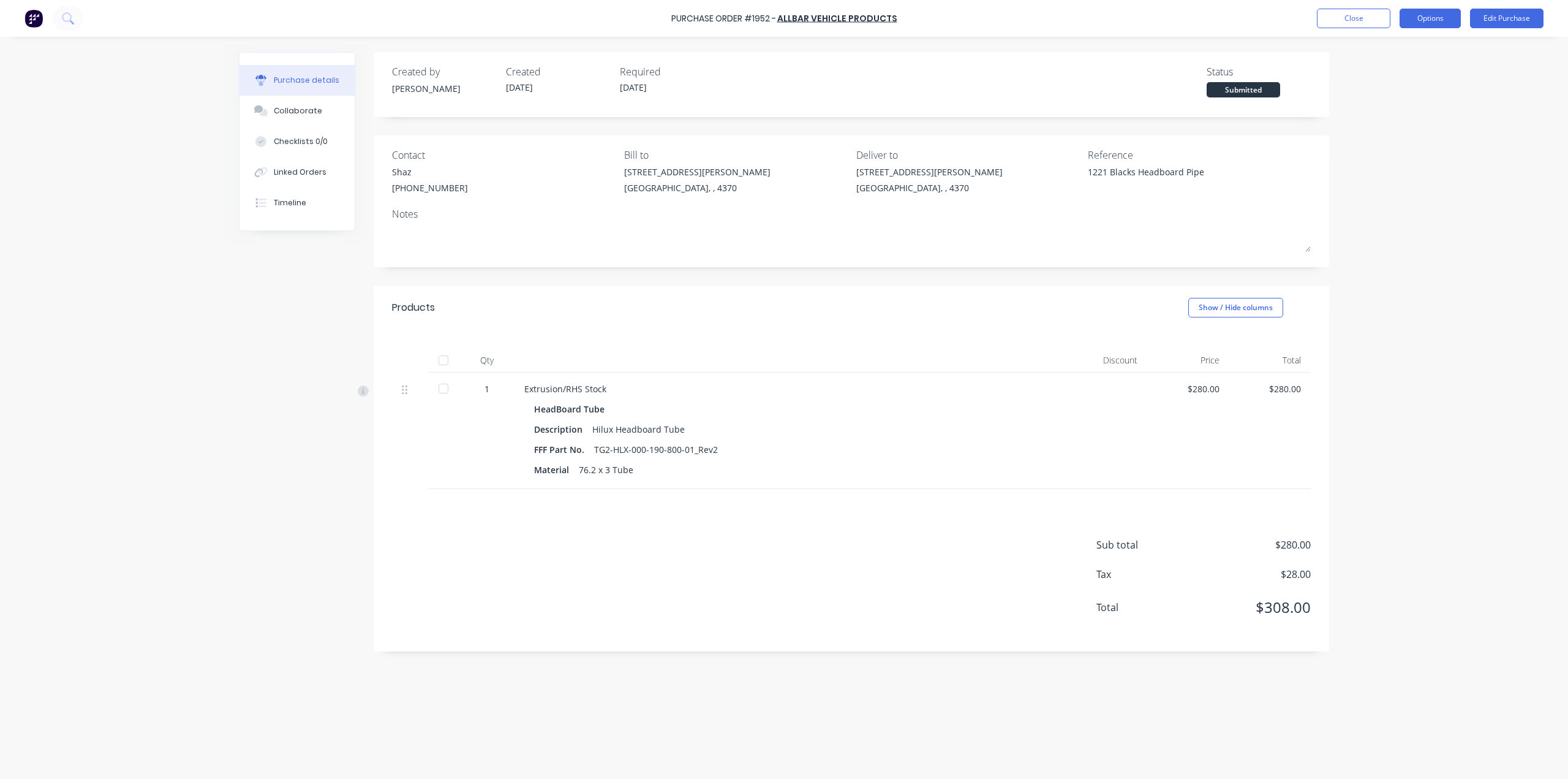
click at [1450, 20] on button "Options" at bounding box center [1430, 19] width 61 height 19
click at [1448, 42] on div "Print / Email" at bounding box center [1403, 50] width 95 height 18
click at [1448, 68] on div "With pricing" at bounding box center [1403, 74] width 95 height 18
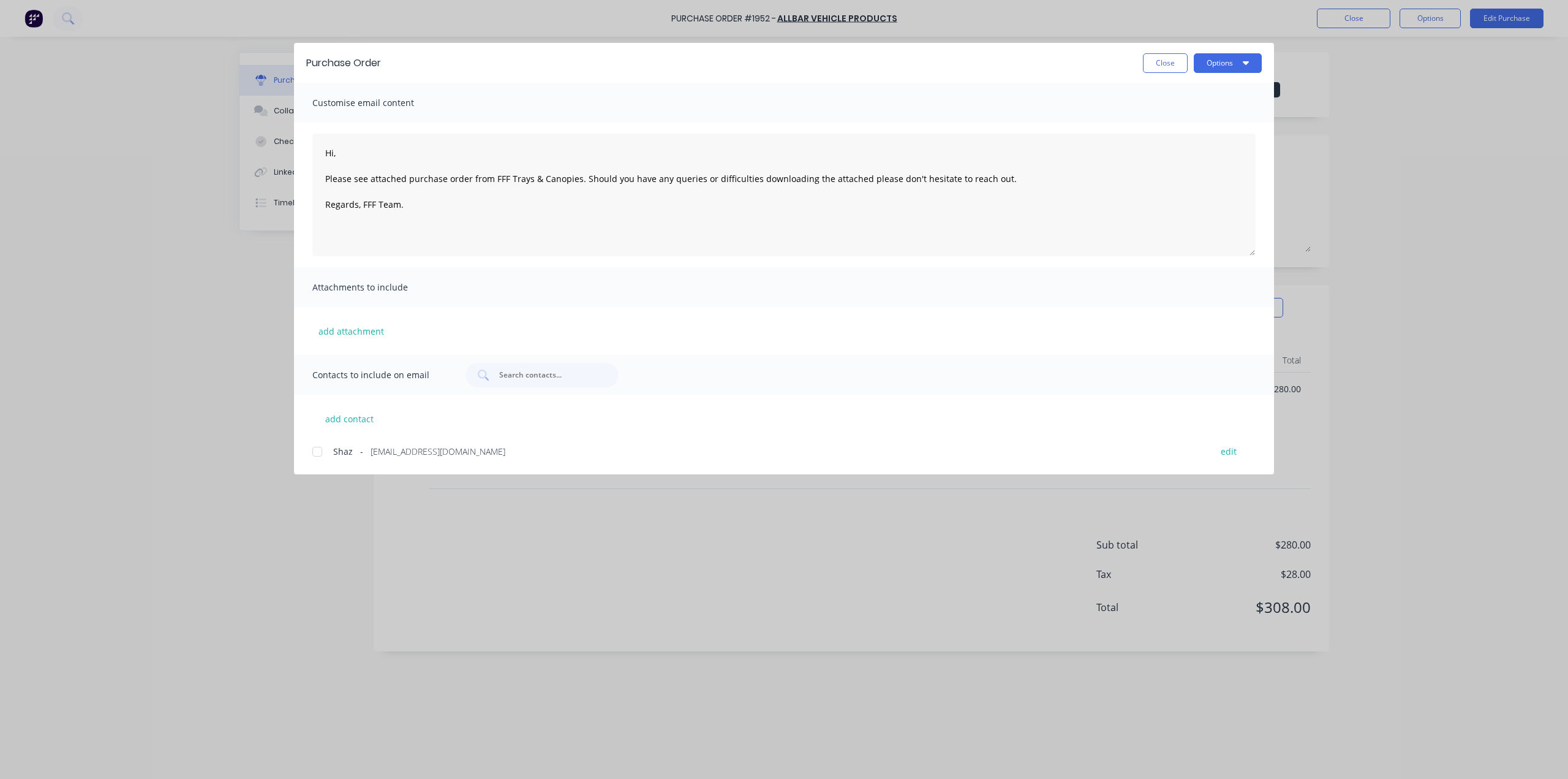
drag, startPoint x: 323, startPoint y: 447, endPoint x: 344, endPoint y: 404, distance: 47.9
click at [322, 447] on div at bounding box center [317, 451] width 25 height 25
drag, startPoint x: 363, startPoint y: 153, endPoint x: 322, endPoint y: 150, distance: 41.1
click at [322, 150] on textarea "Hi, Please see attached purchase order from FFF Trays & Canopies. Should you ha…" at bounding box center [784, 194] width 943 height 123
type textarea "Good morning, Please see attached purchase order from FFF Trays & Canopies. Sho…"
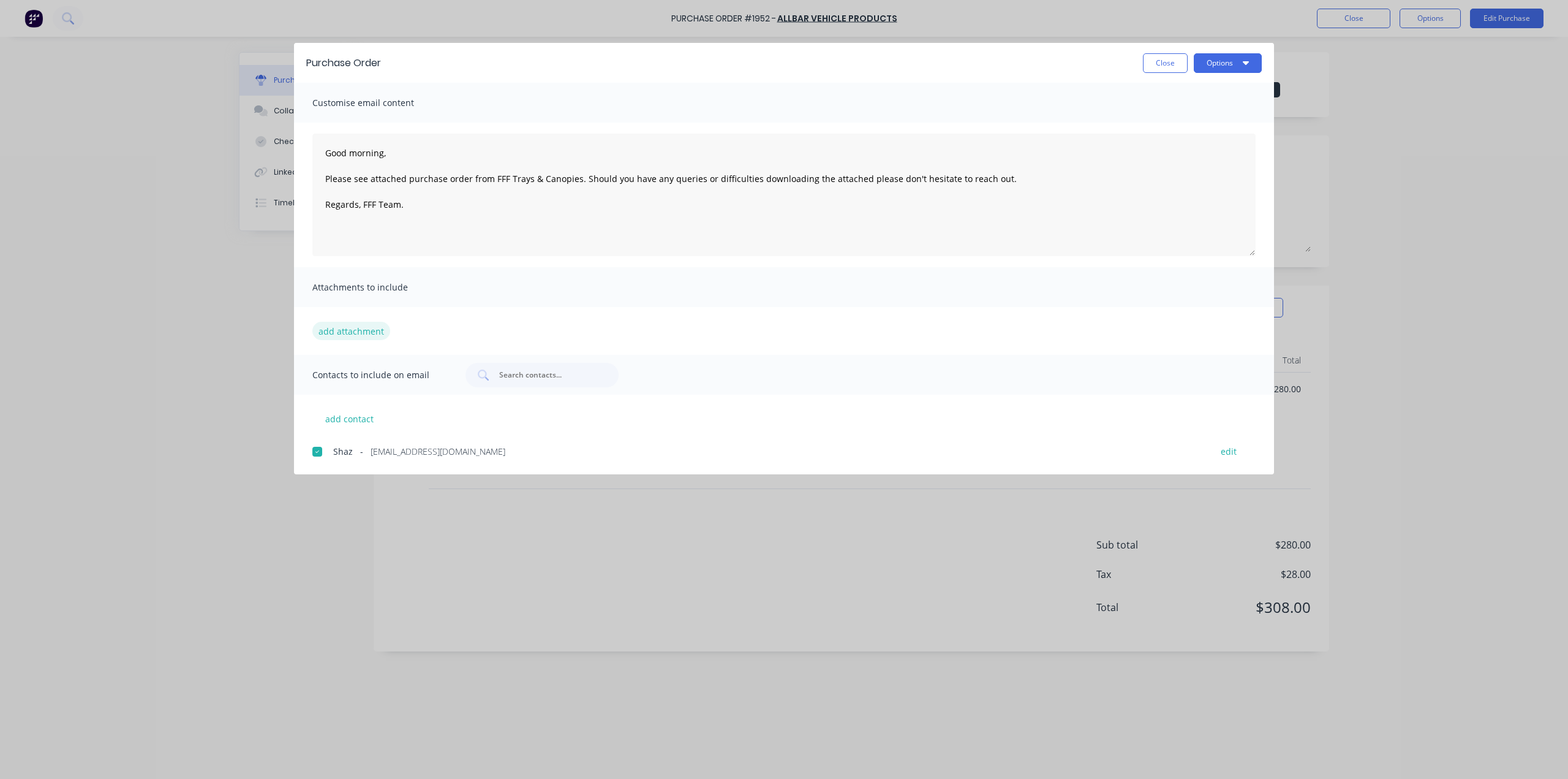
click at [364, 339] on button "add attachment" at bounding box center [351, 331] width 77 height 19
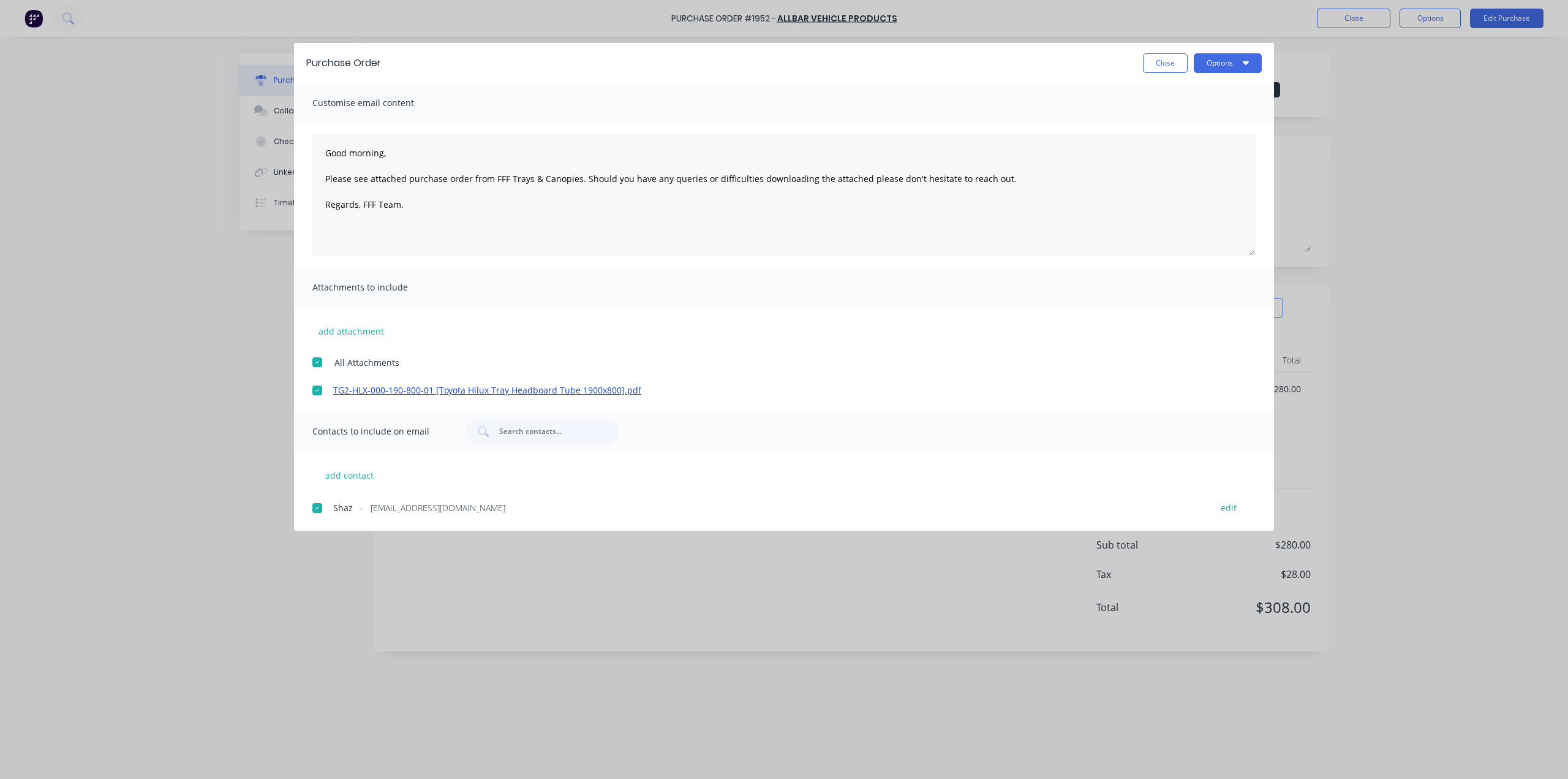
click at [397, 390] on link "TG2-HLX-000-190-800-01 [Toyota Hilux Tray Headboard Tube 1900x800].pdf" at bounding box center [766, 390] width 866 height 13
click at [1235, 64] on button "Options" at bounding box center [1228, 63] width 68 height 19
click at [1208, 139] on div "Email" at bounding box center [1203, 143] width 95 height 18
click at [1175, 63] on button "Close" at bounding box center [1165, 63] width 45 height 19
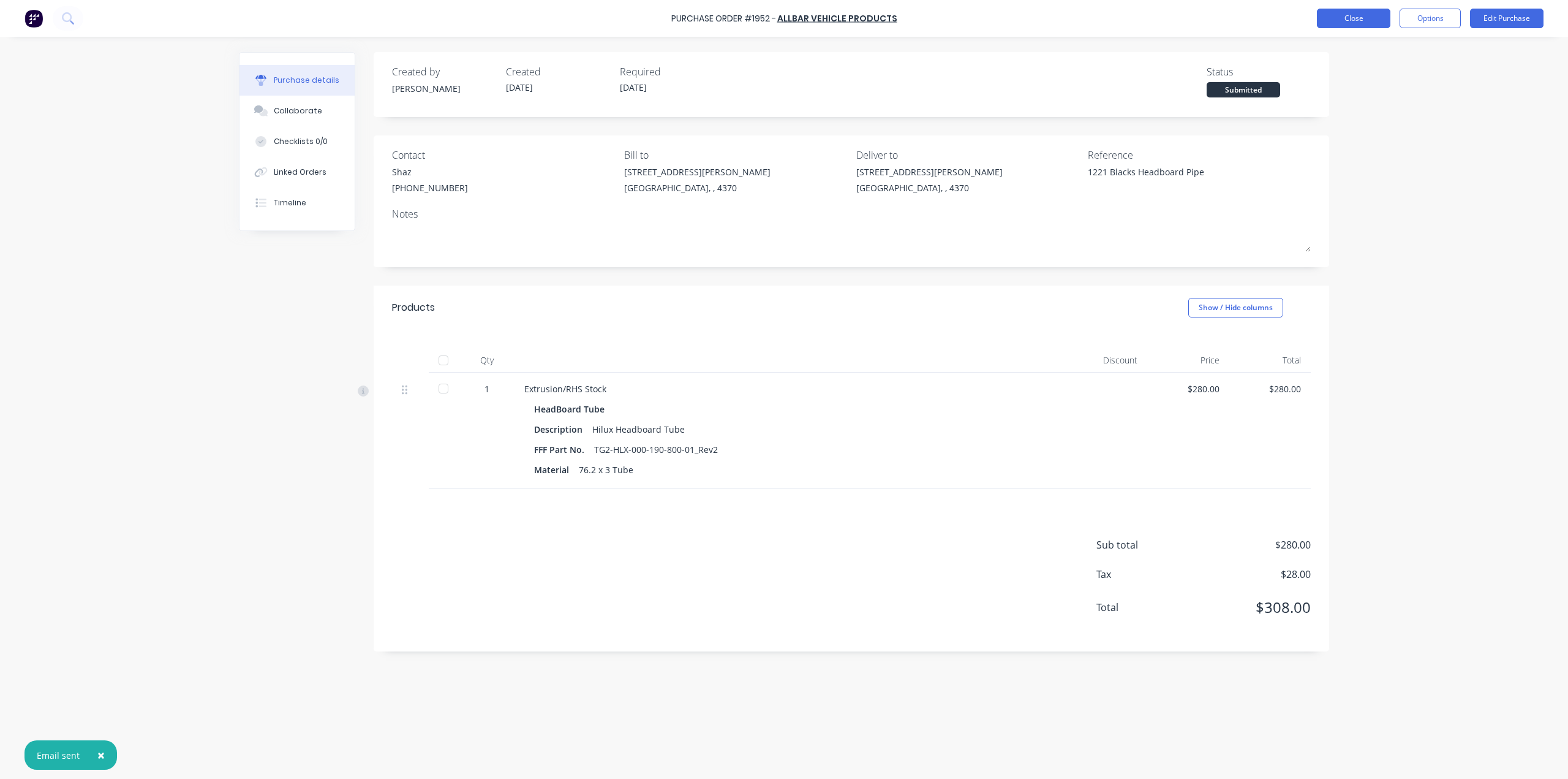
click at [1344, 21] on button "Close" at bounding box center [1354, 19] width 74 height 19
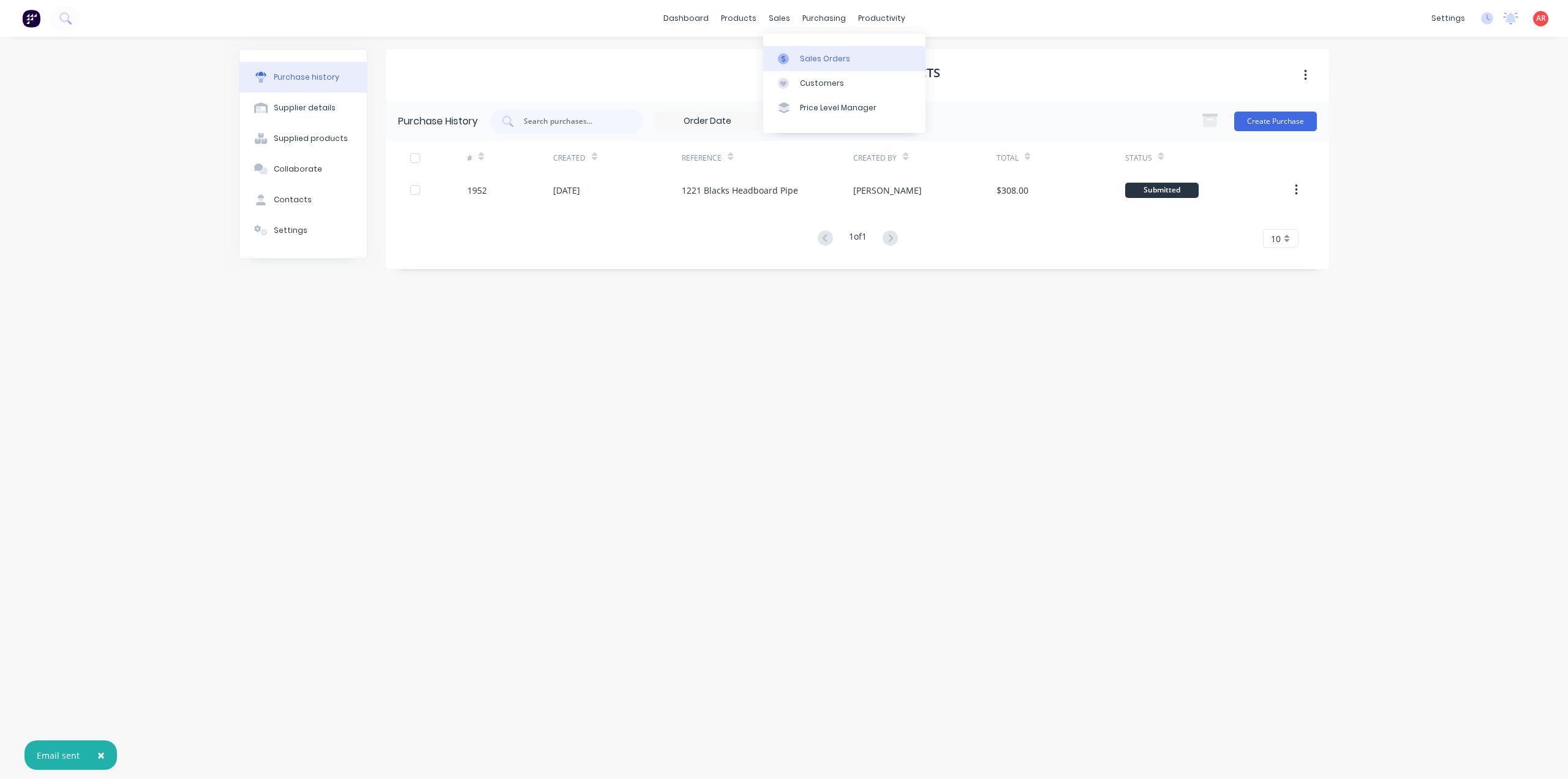
click at [781, 54] on icon at bounding box center [783, 59] width 11 height 11
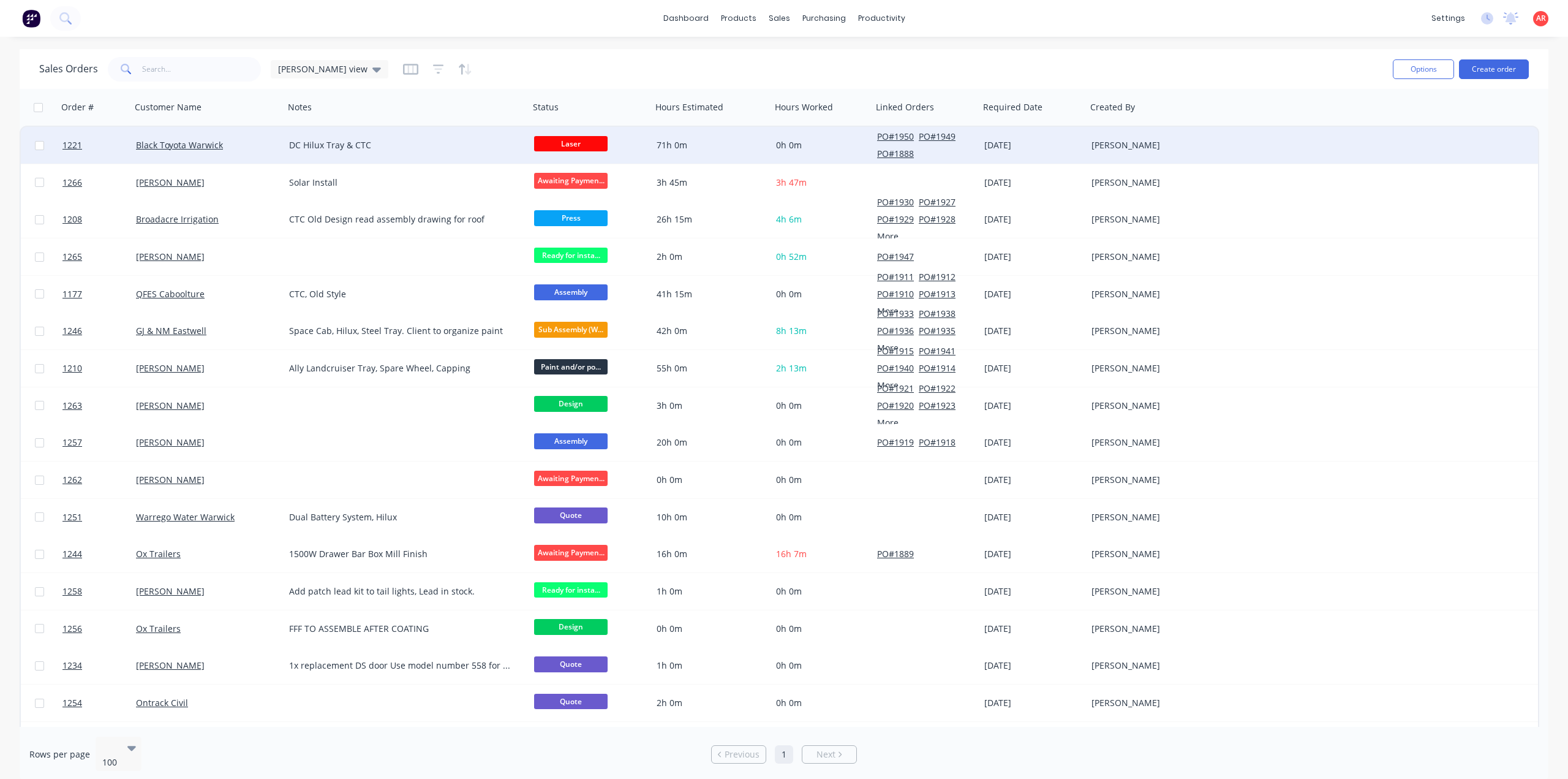
click at [272, 144] on div "Black Toyota Warwick" at bounding box center [204, 145] width 136 height 12
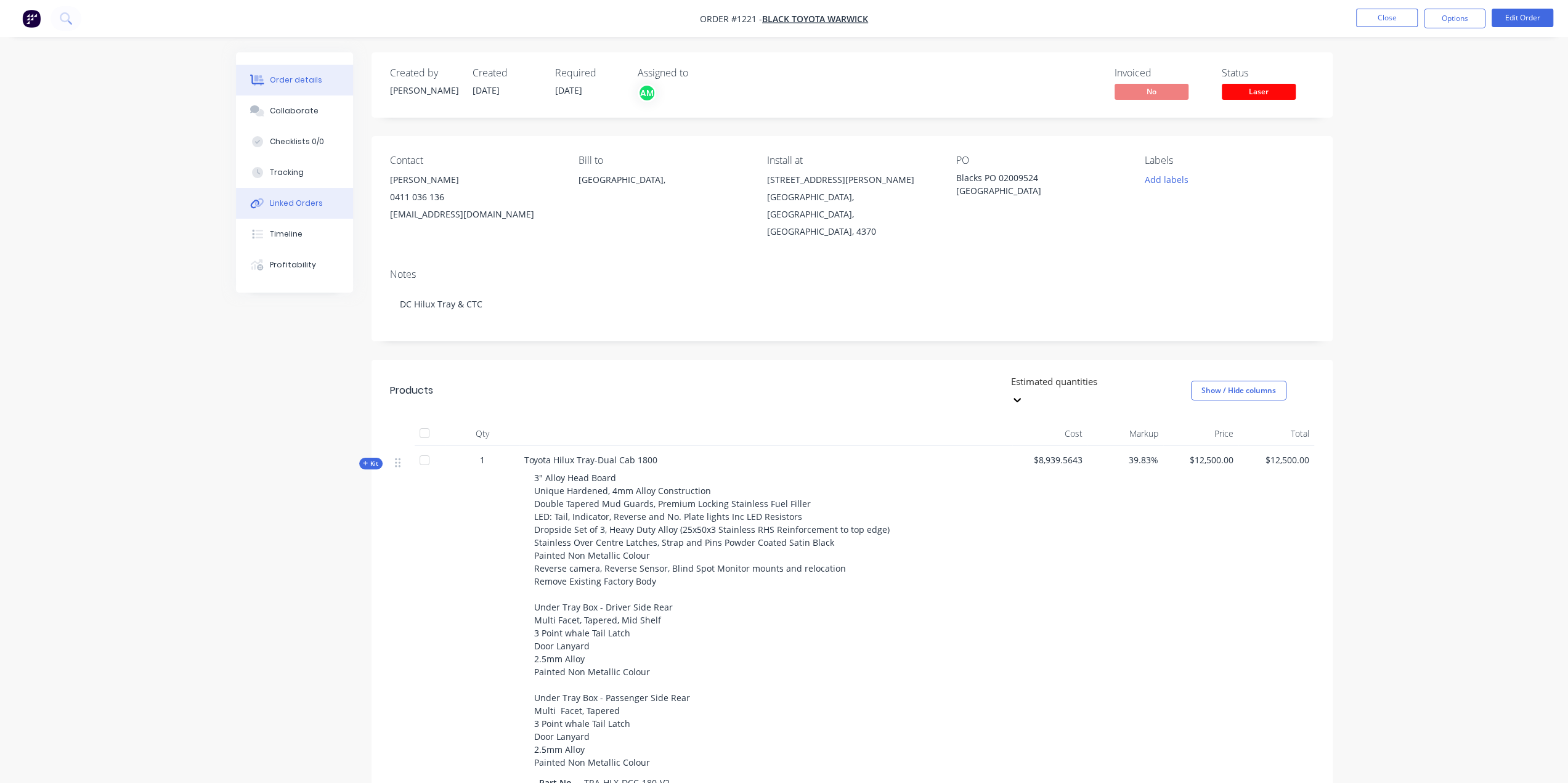
click at [317, 204] on div "Linked Orders" at bounding box center [296, 203] width 53 height 11
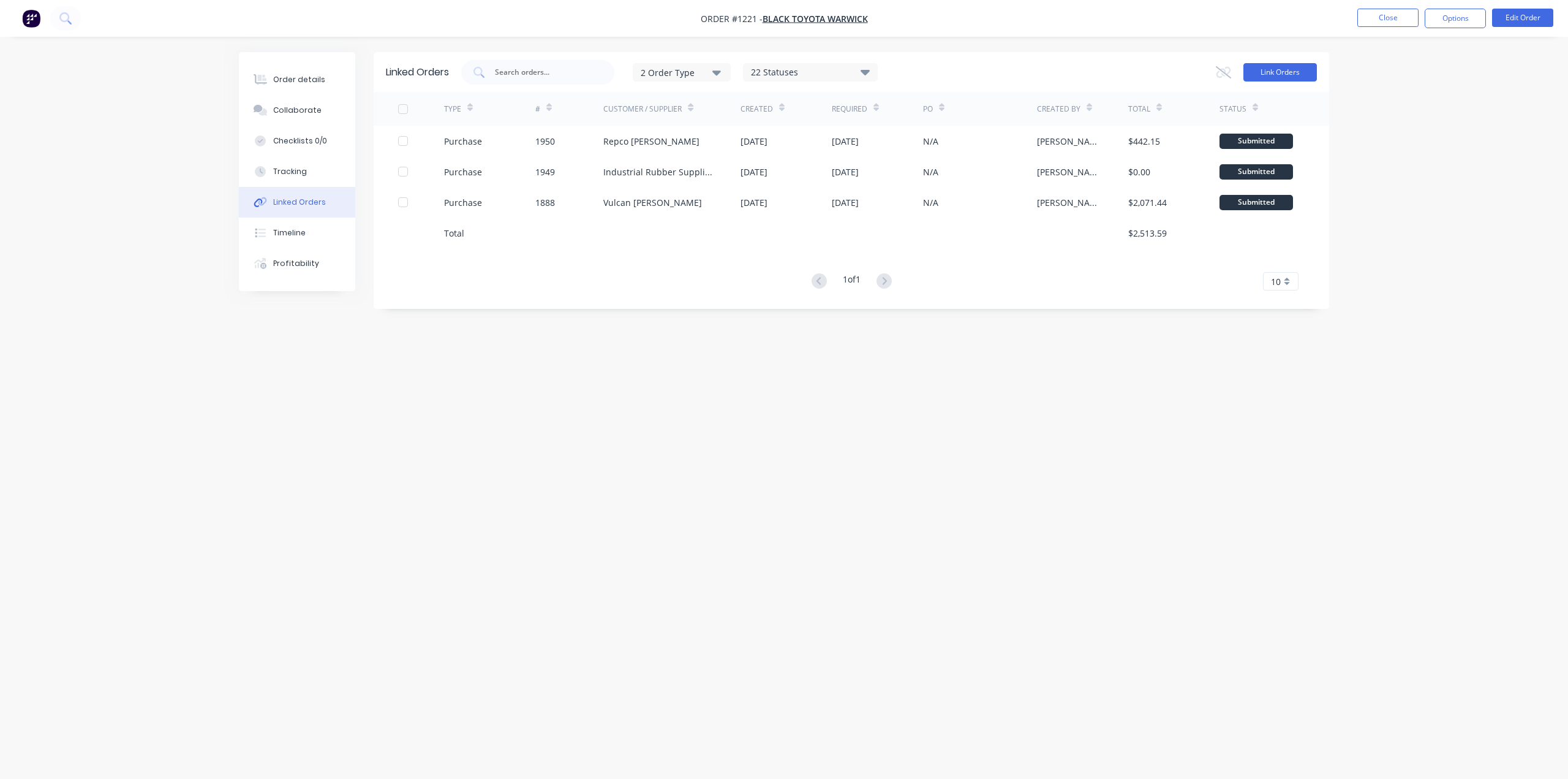
click at [1276, 74] on button "Link Orders" at bounding box center [1280, 72] width 74 height 19
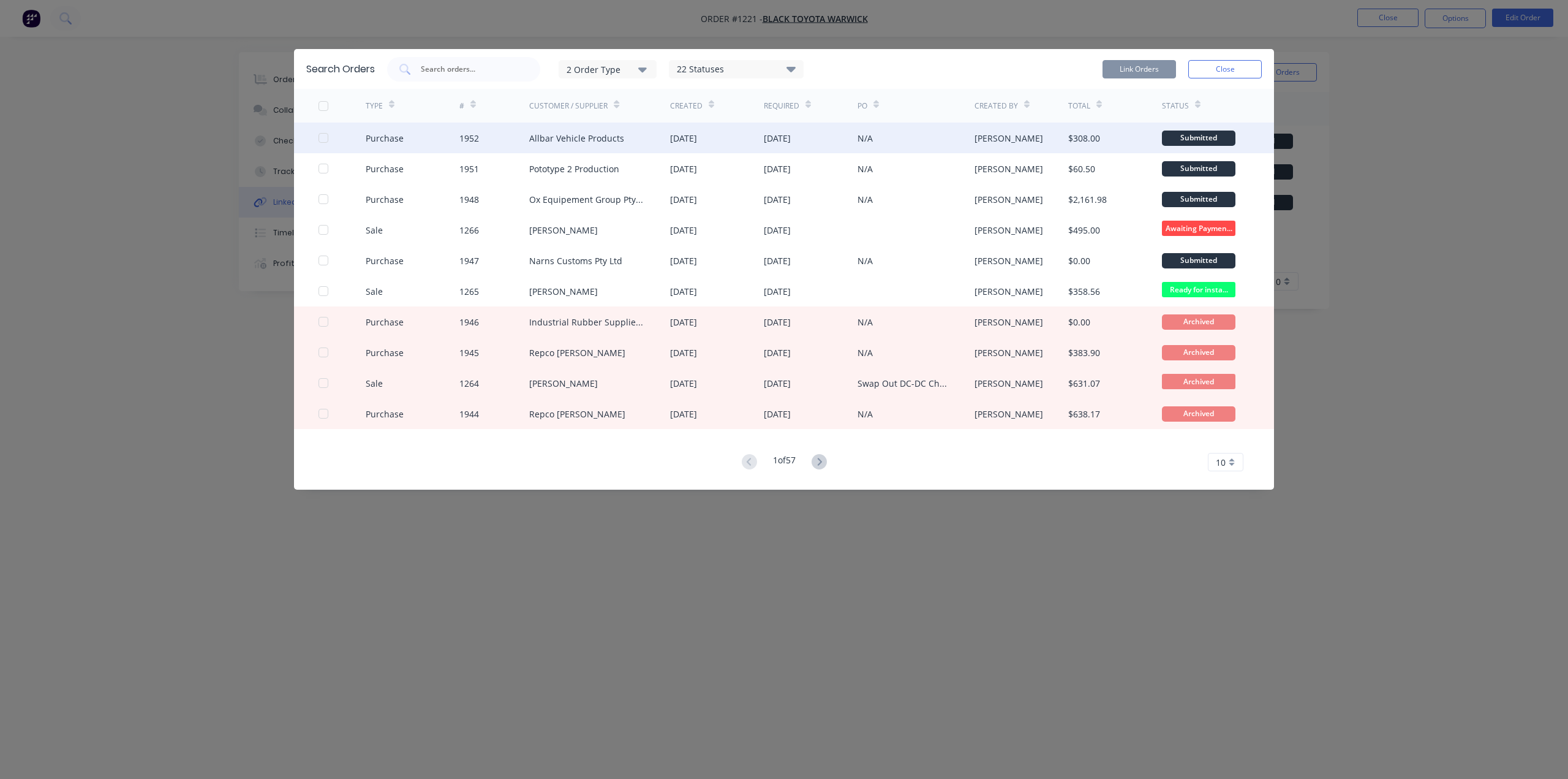
click at [319, 134] on div at bounding box center [323, 138] width 25 height 25
click at [1147, 65] on button "Link Orders" at bounding box center [1139, 69] width 74 height 19
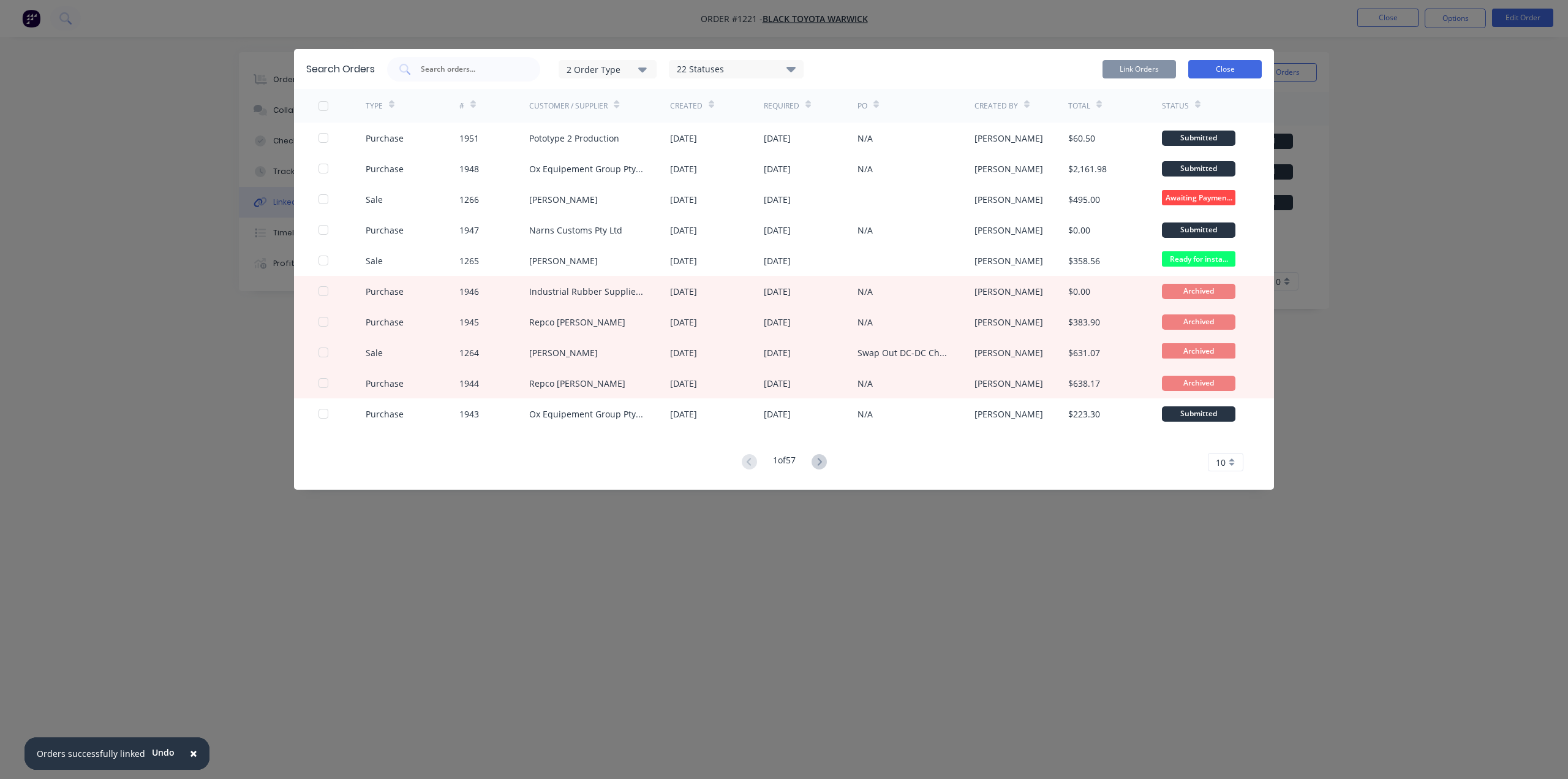
click at [1224, 66] on button "Close" at bounding box center [1225, 69] width 74 height 19
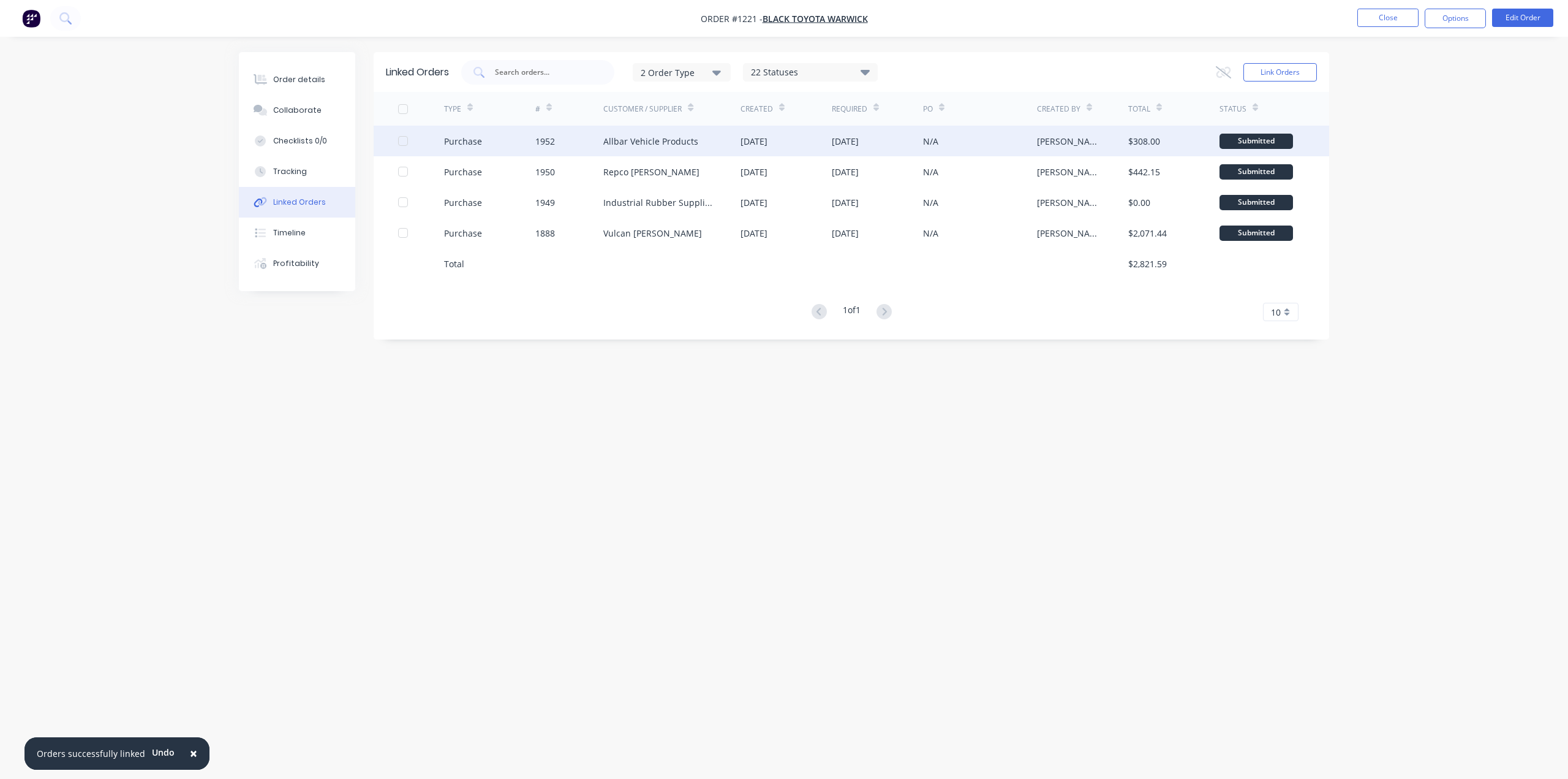
click at [706, 139] on div "Allbar Vehicle Products" at bounding box center [672, 141] width 137 height 31
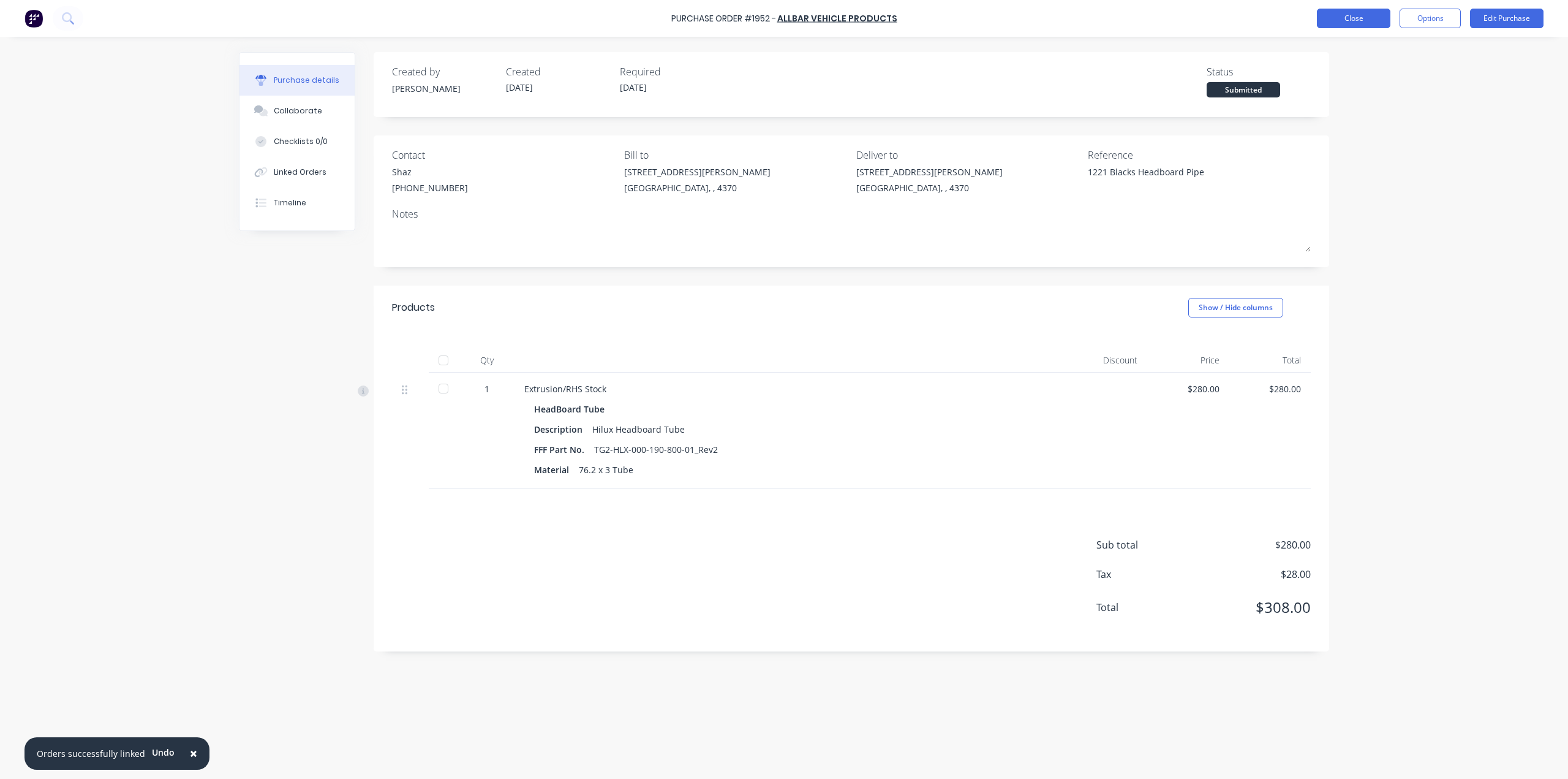
click at [1353, 23] on button "Close" at bounding box center [1354, 19] width 74 height 19
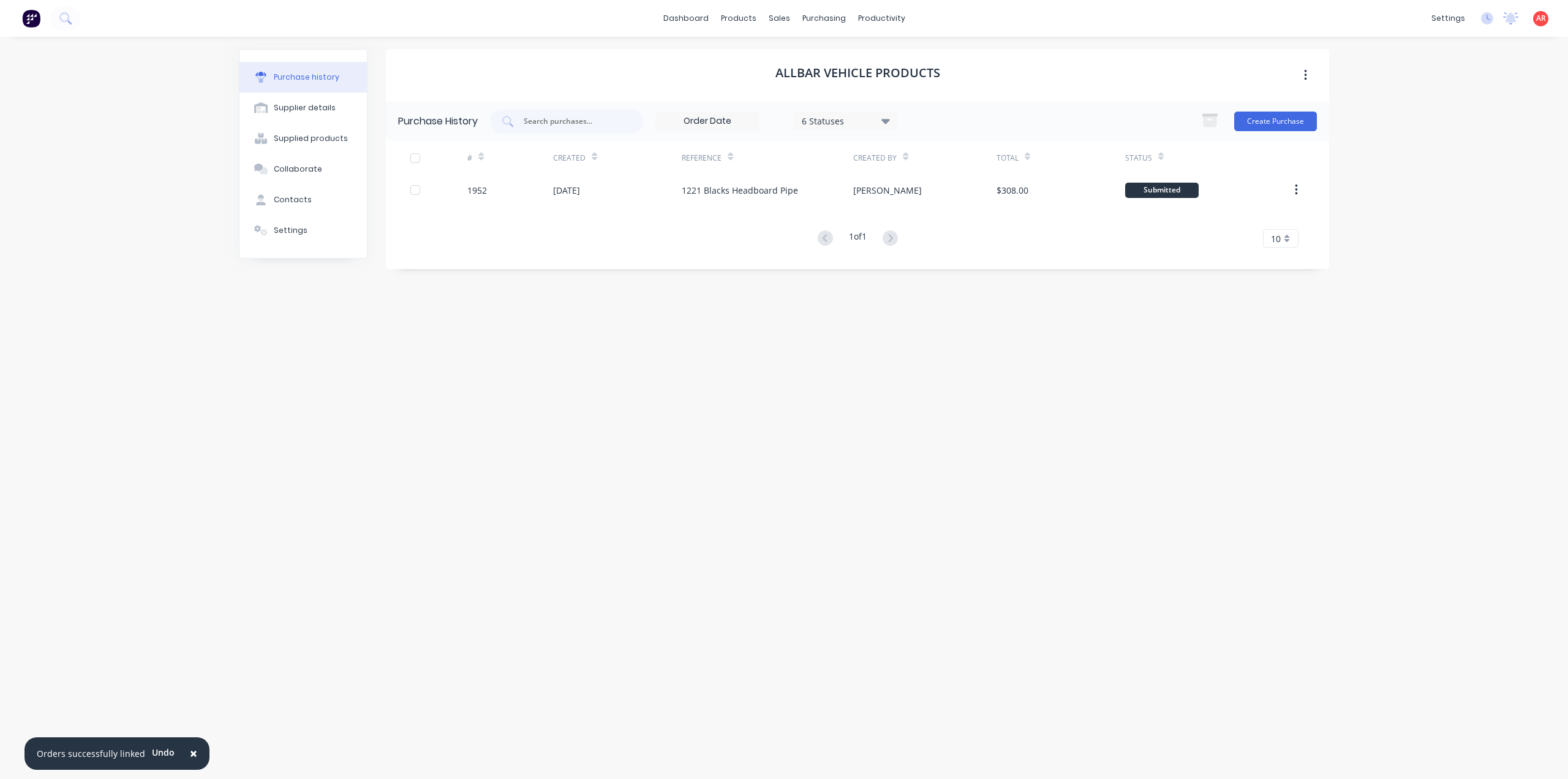
click at [184, 759] on button "×" at bounding box center [194, 753] width 32 height 29
click at [790, 52] on link "Sales Orders" at bounding box center [844, 58] width 162 height 25
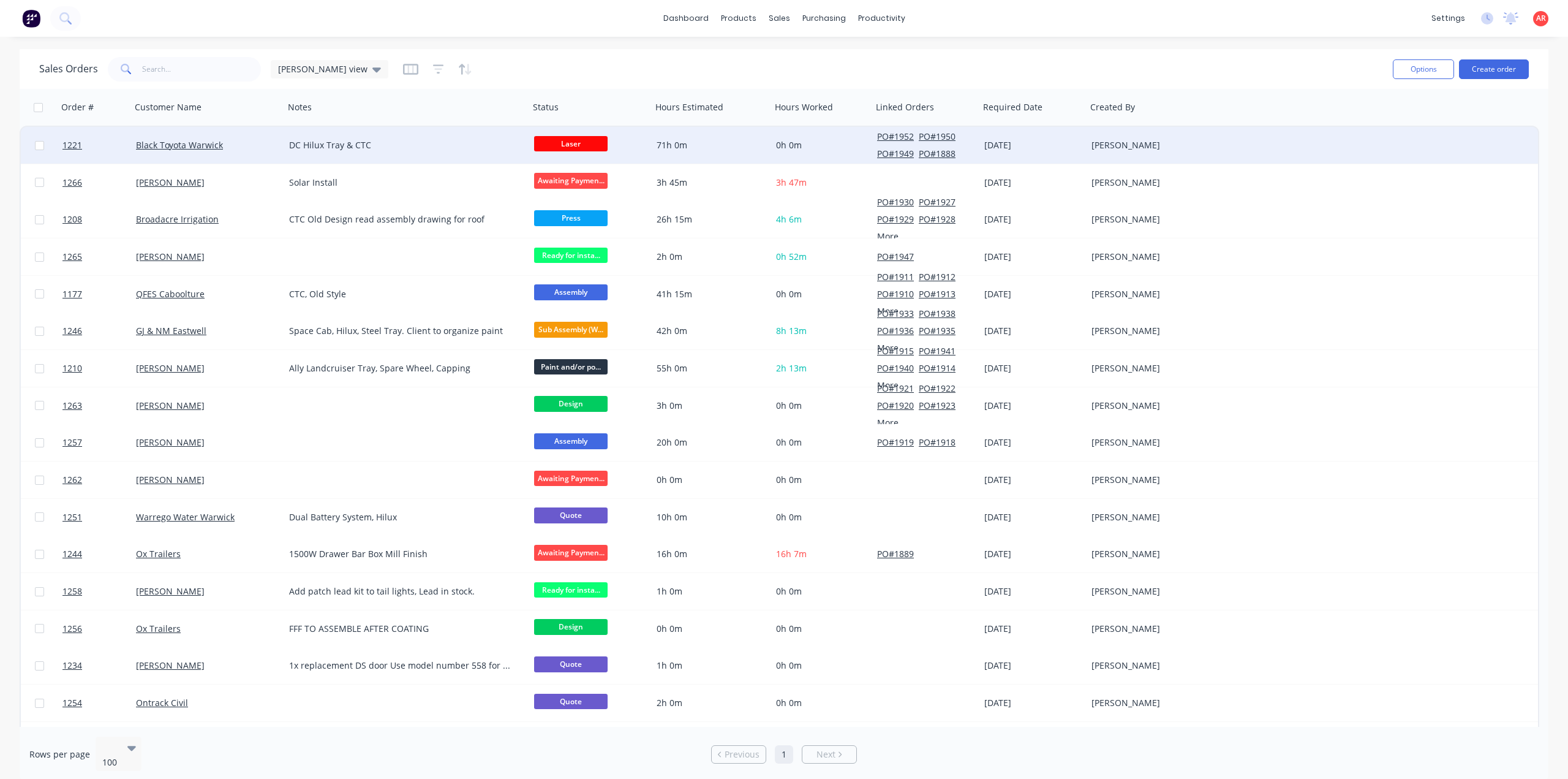
click at [238, 150] on div "Black Toyota Warwick" at bounding box center [204, 145] width 136 height 12
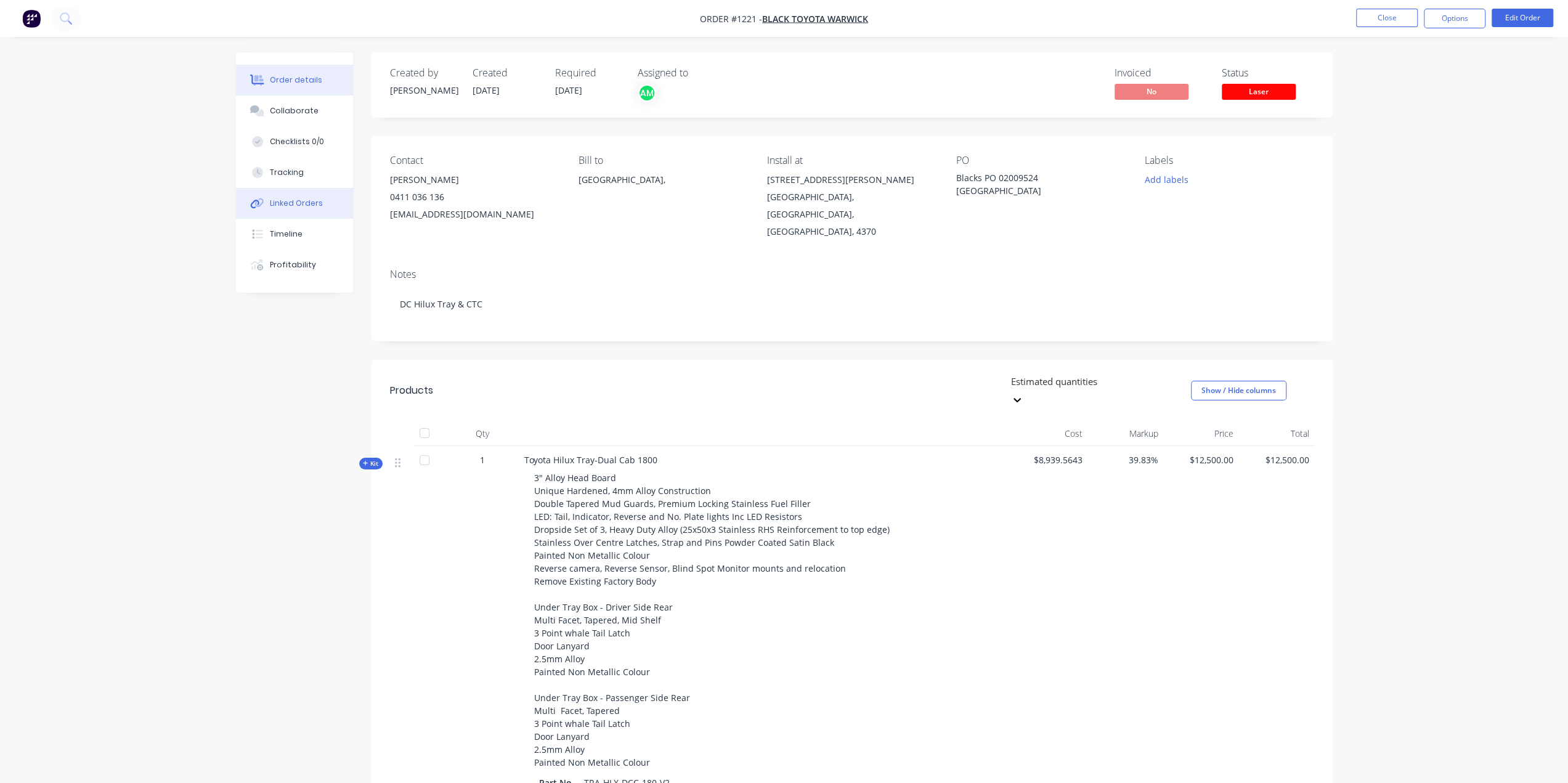
click at [320, 198] on button "Linked Orders" at bounding box center [294, 203] width 117 height 31
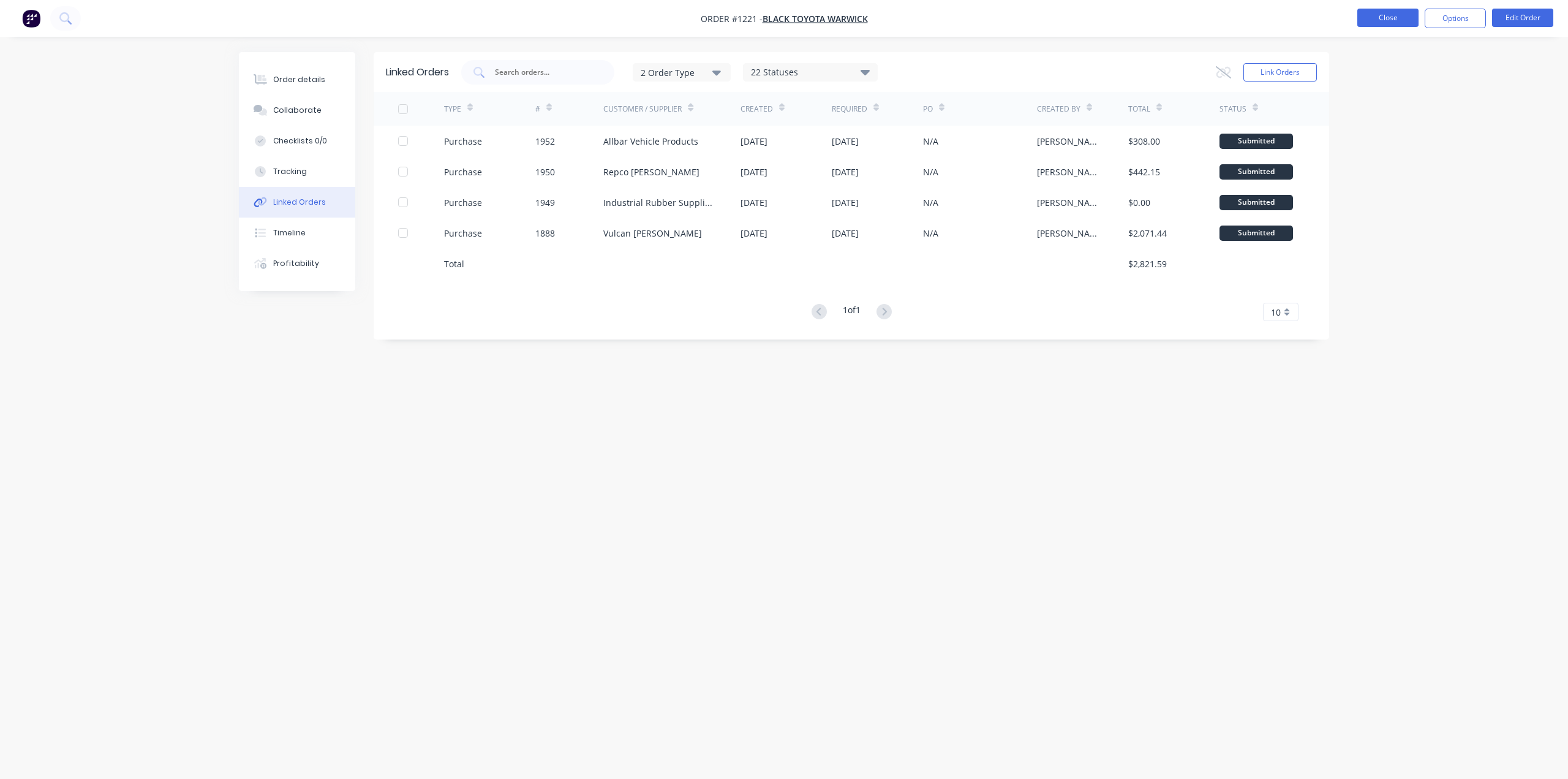
click at [1384, 16] on button "Close" at bounding box center [1388, 18] width 61 height 19
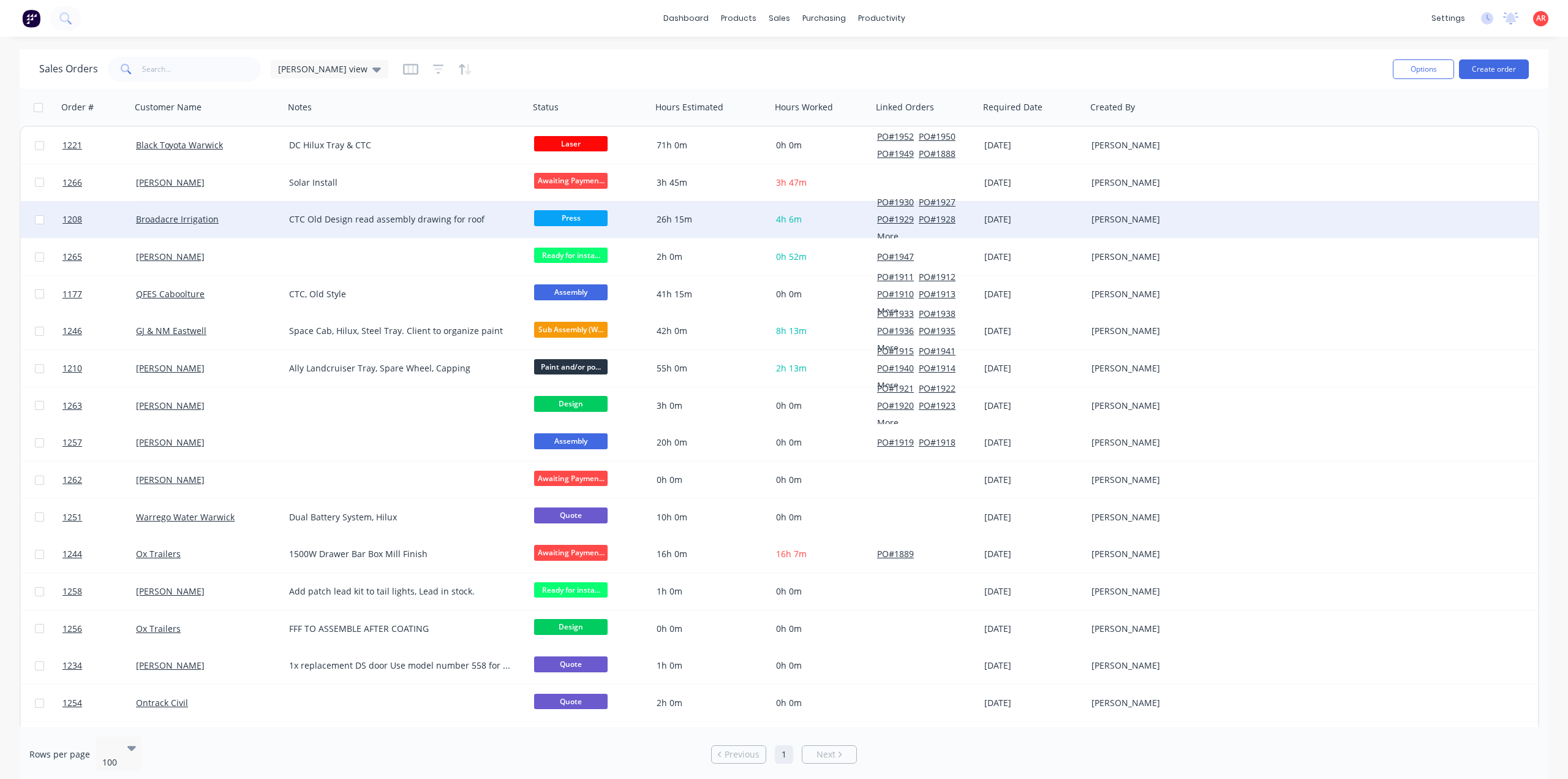
click at [588, 219] on span "Press" at bounding box center [570, 217] width 74 height 16
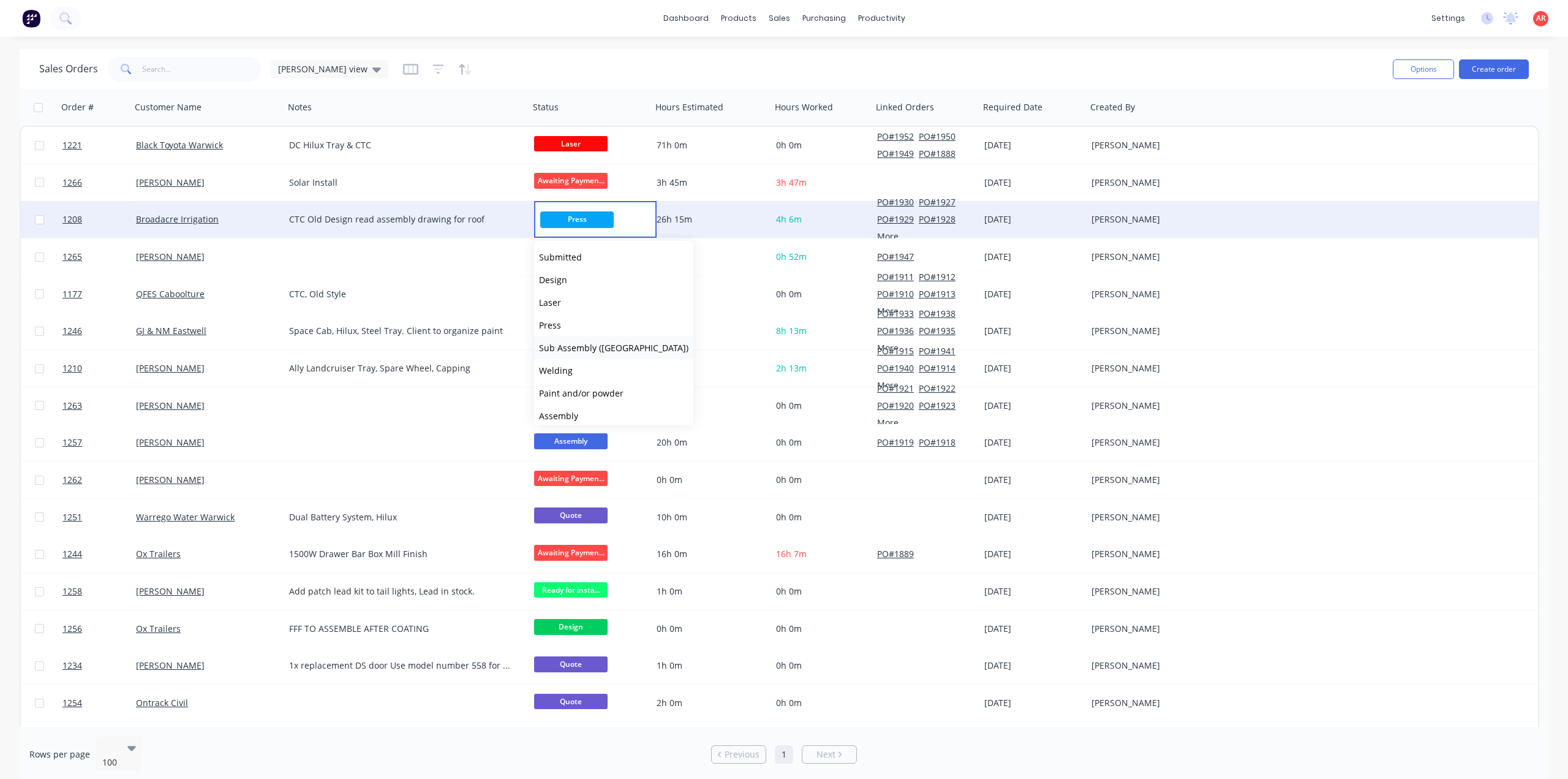
click at [570, 354] on button "Sub Assembly ([GEOGRAPHIC_DATA])" at bounding box center [614, 348] width 159 height 22
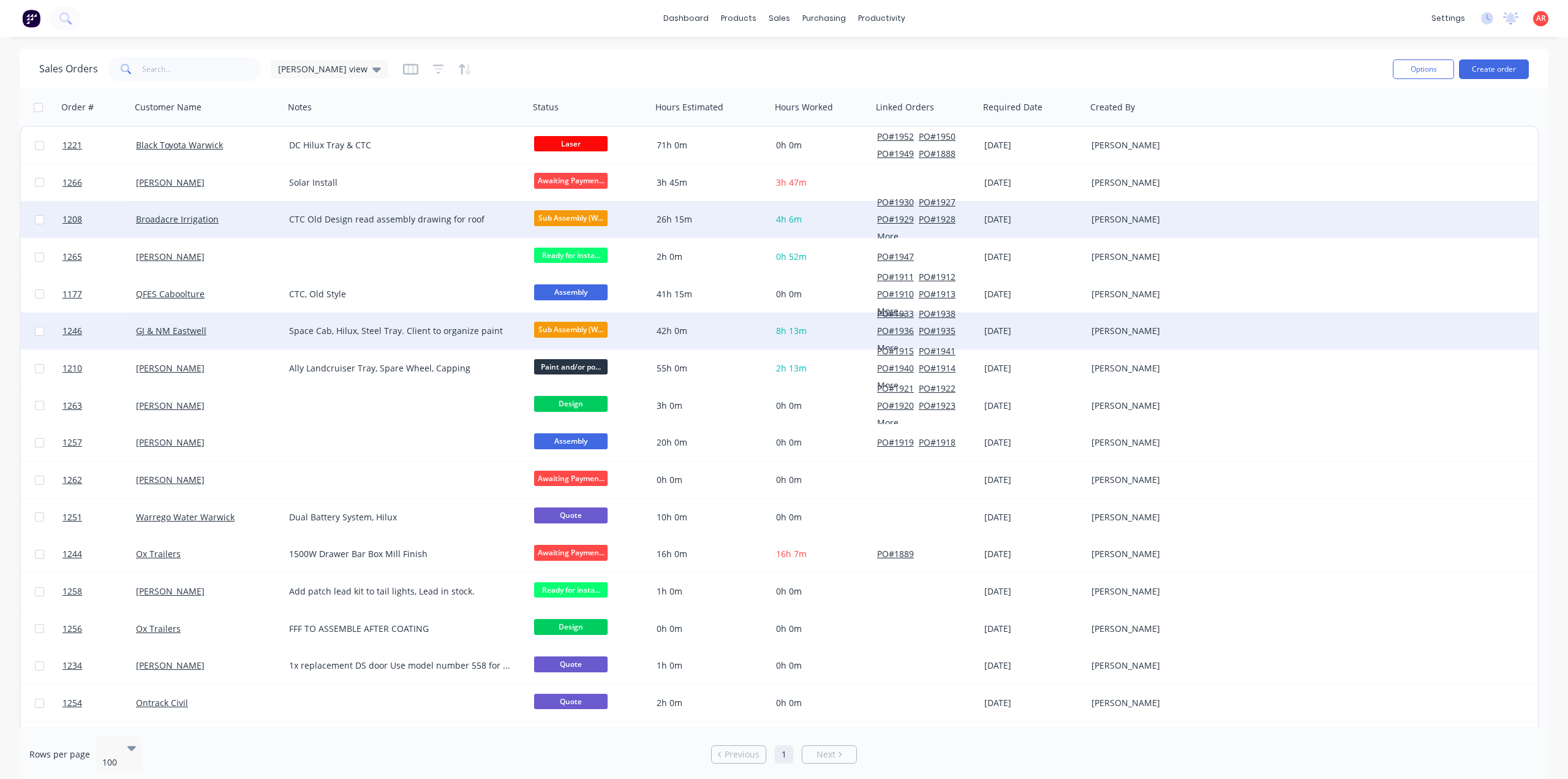
click at [218, 329] on div "GJ & NM Eastwell" at bounding box center [204, 331] width 136 height 12
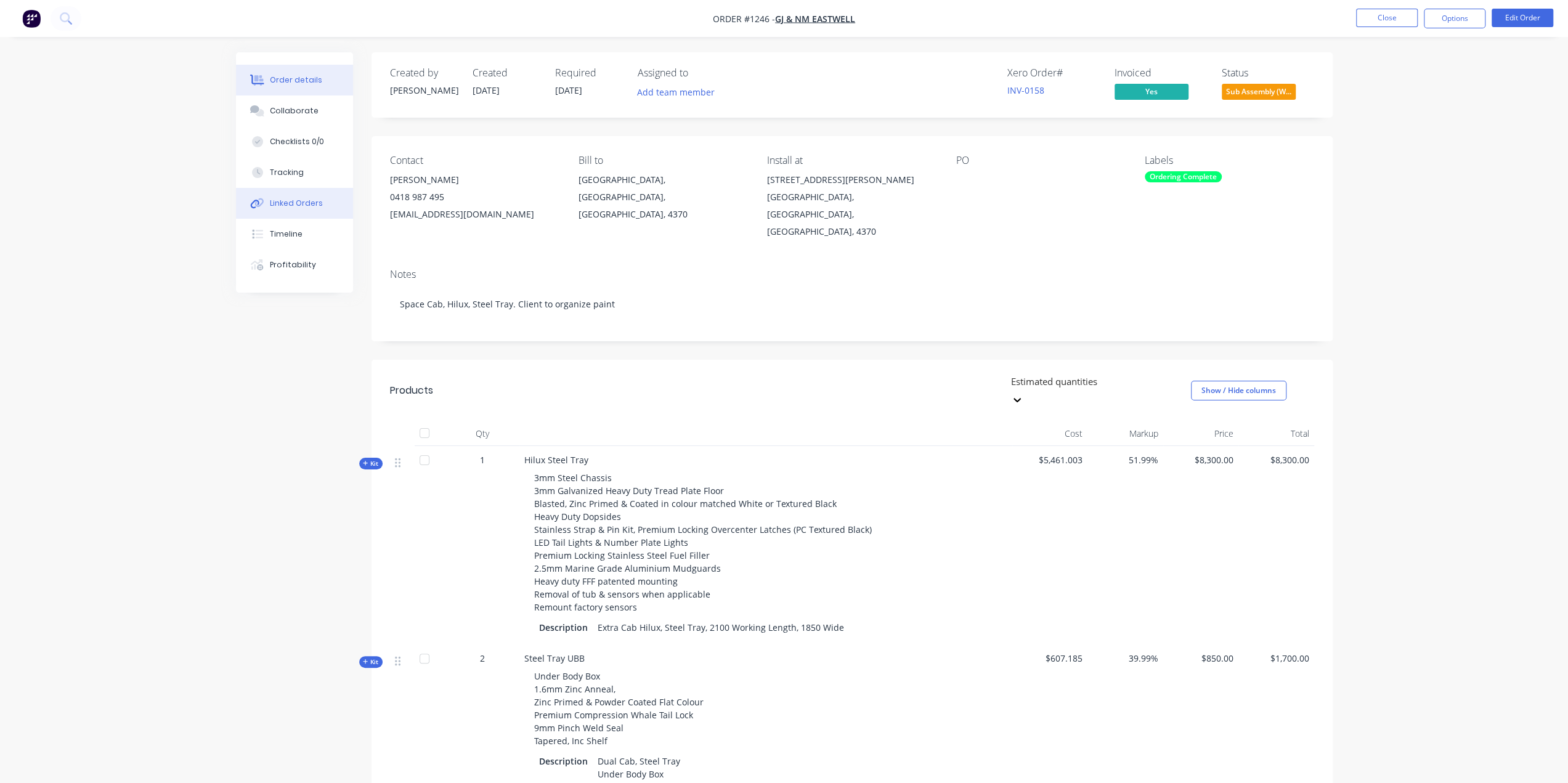
click at [290, 204] on div "Linked Orders" at bounding box center [296, 203] width 53 height 11
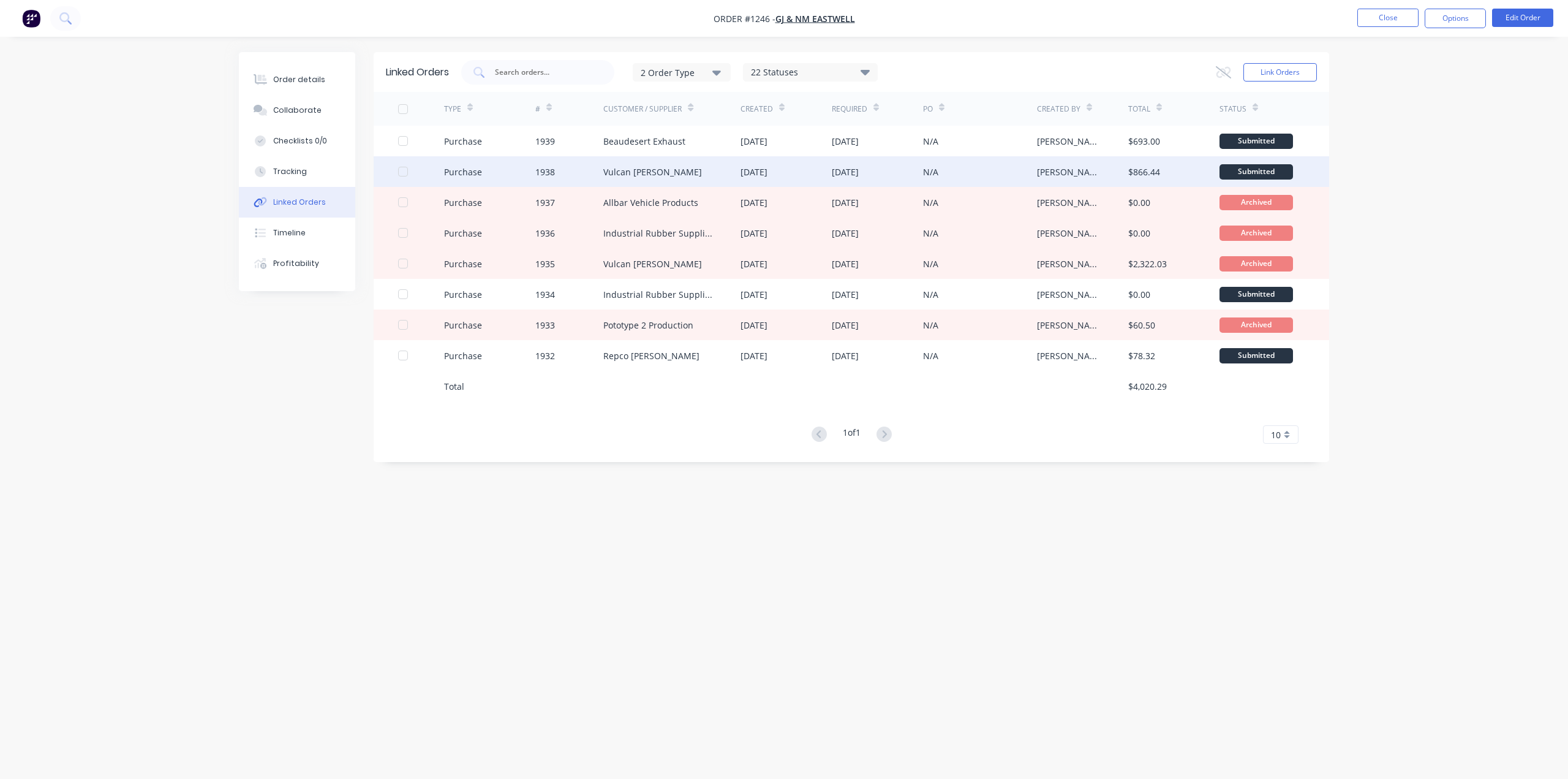
click at [500, 168] on div "Purchase" at bounding box center [490, 171] width 92 height 31
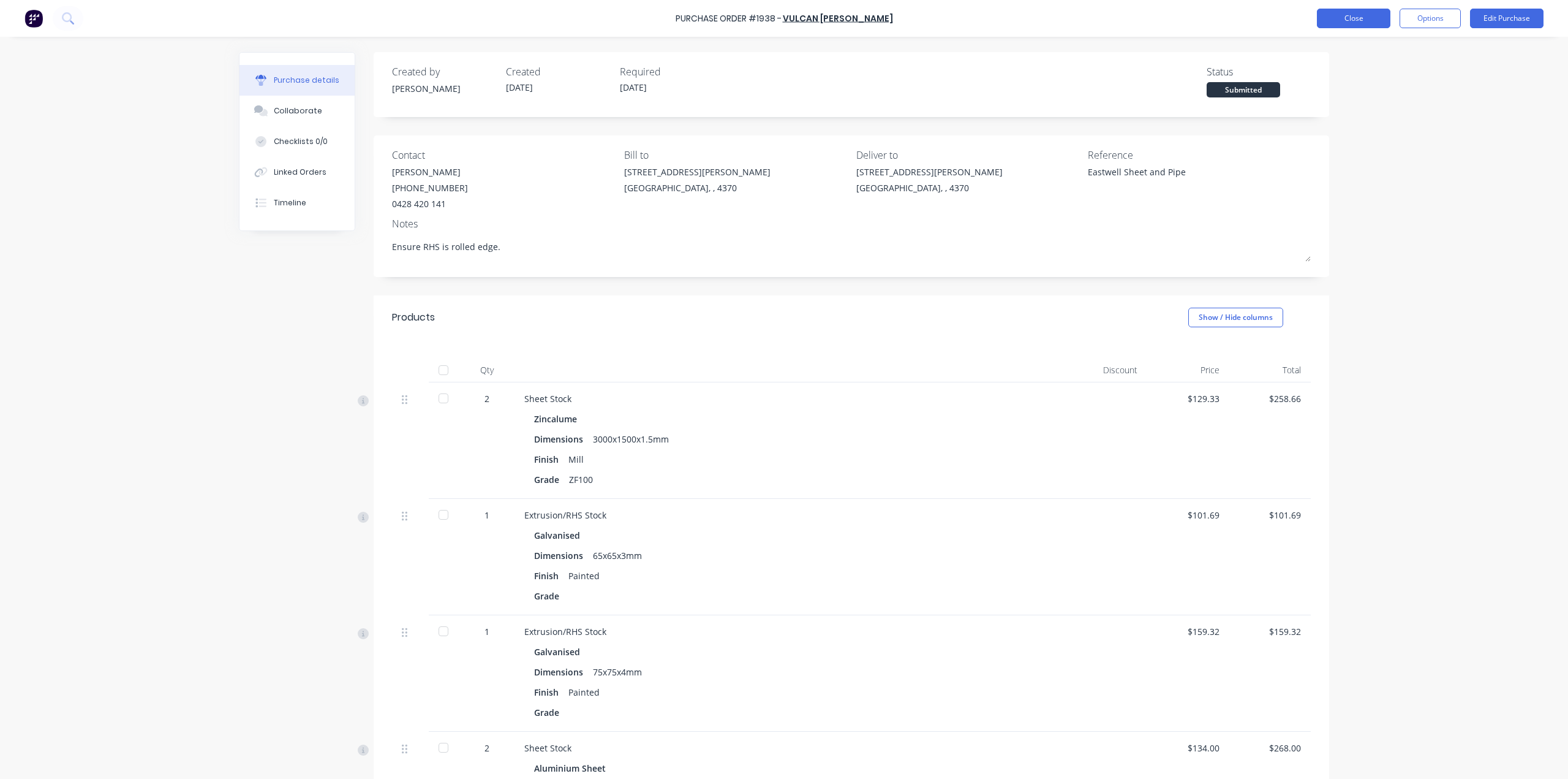
click at [1372, 21] on button "Close" at bounding box center [1354, 19] width 74 height 19
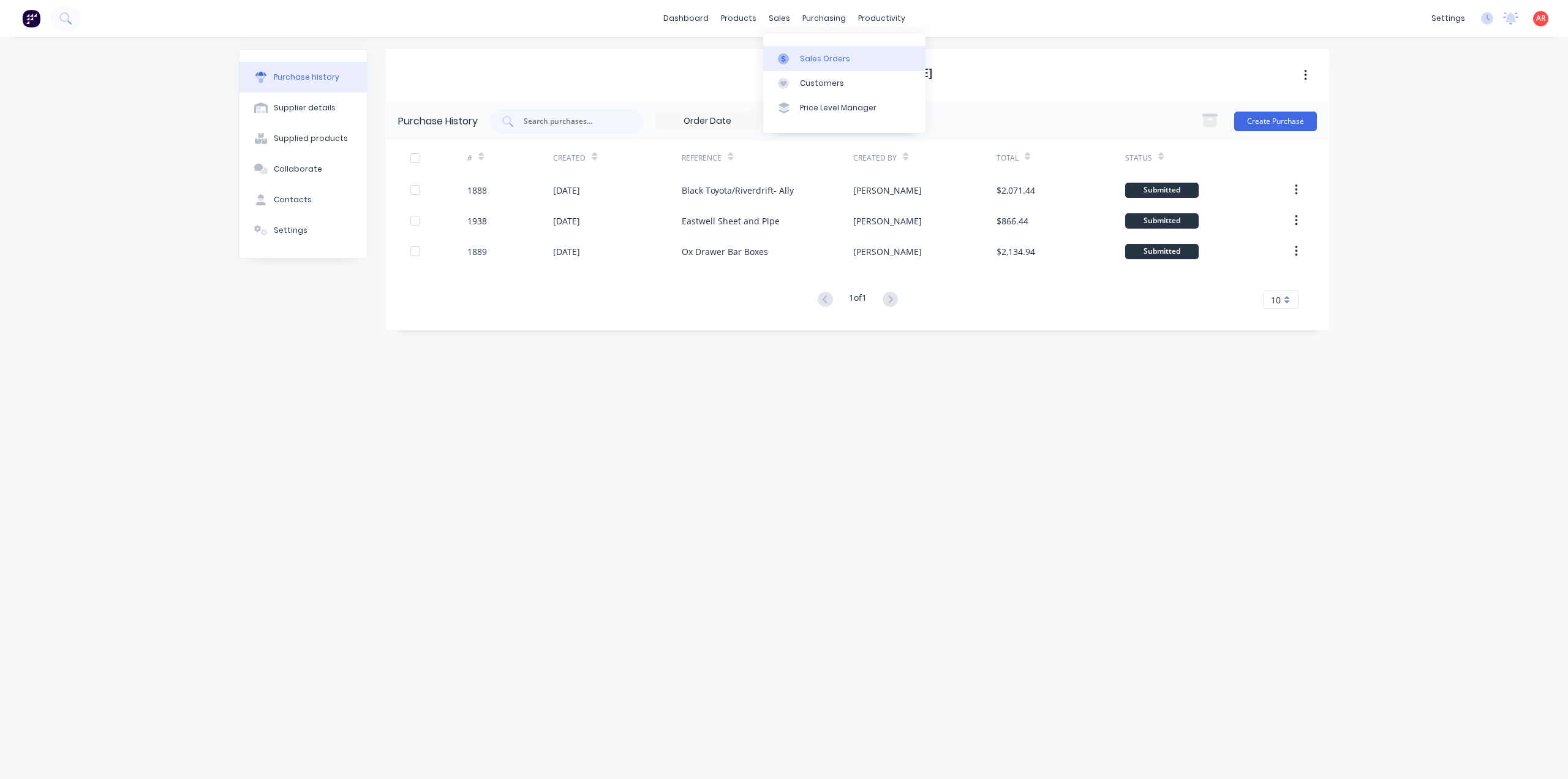
click at [791, 52] on link "Sales Orders" at bounding box center [844, 58] width 162 height 25
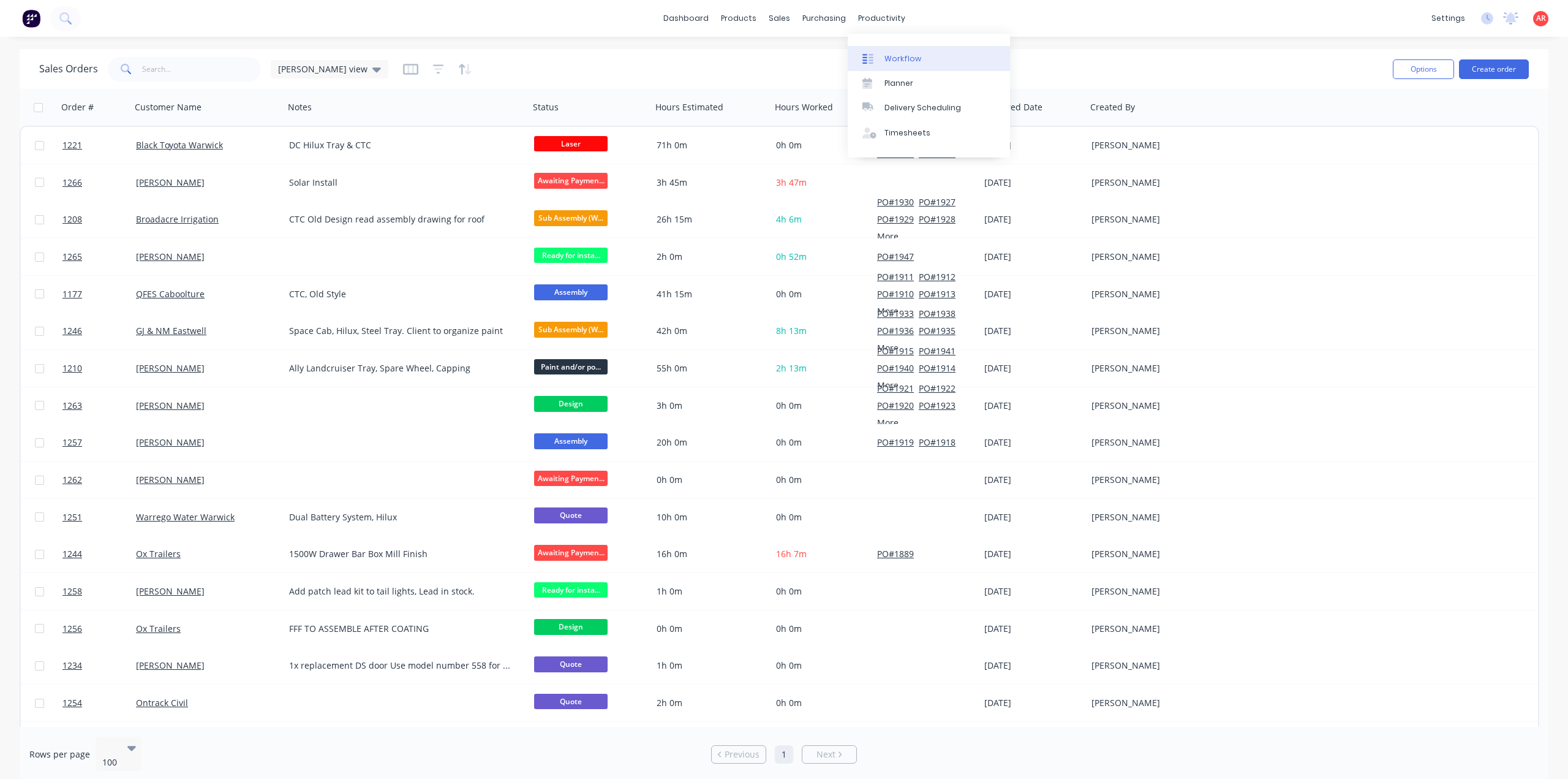
click at [875, 60] on div at bounding box center [871, 59] width 19 height 11
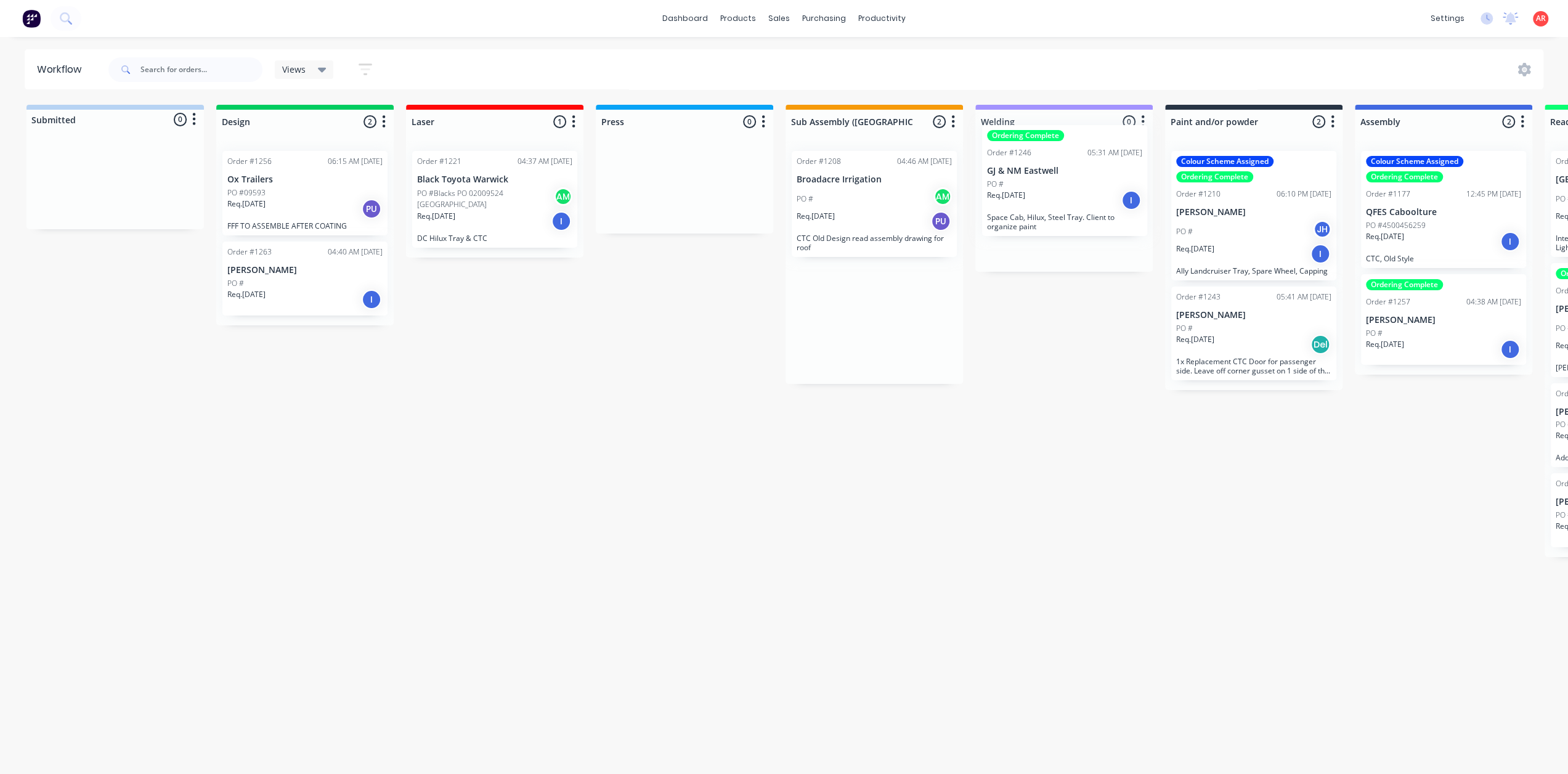
drag, startPoint x: 838, startPoint y: 337, endPoint x: 1033, endPoint y: 206, distance: 234.9
click at [1033, 206] on div "Submitted 0 Status colour #B7D3F3 hex #B7D3F3 Save Cancel Summaries Total order…" at bounding box center [1197, 436] width 2412 height 663
